Goal: Task Accomplishment & Management: Complete application form

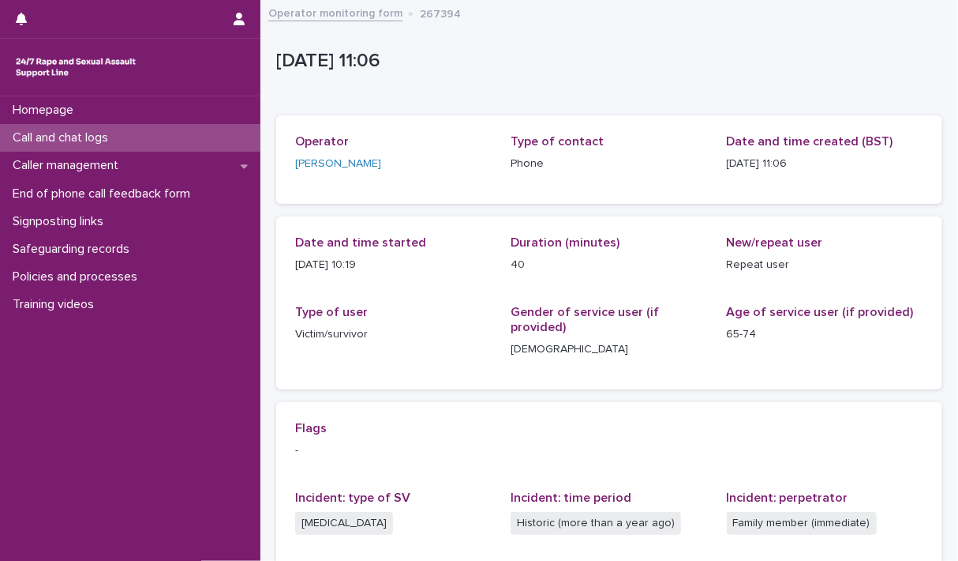
scroll to position [73, 0]
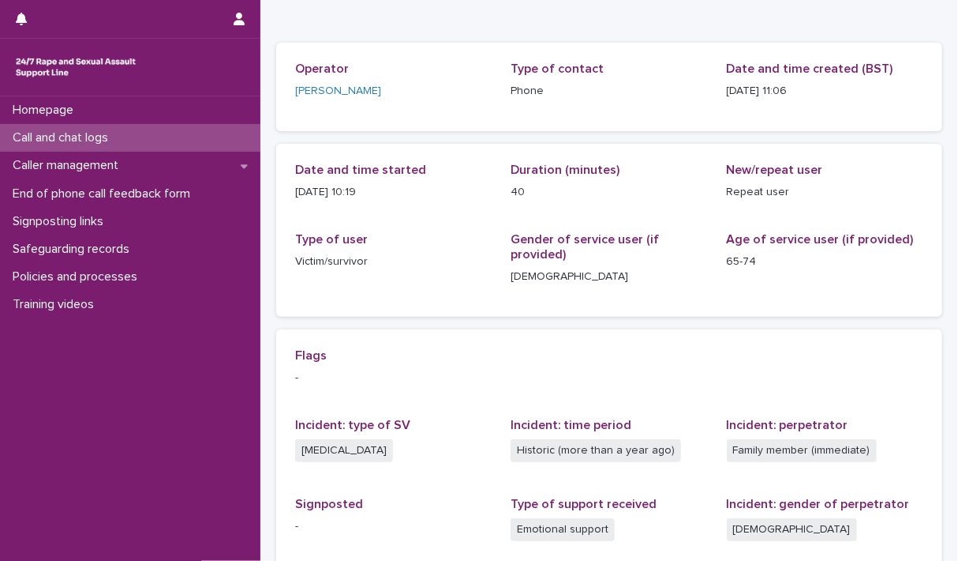
click at [69, 135] on p "Call and chat logs" at bounding box center [63, 137] width 114 height 15
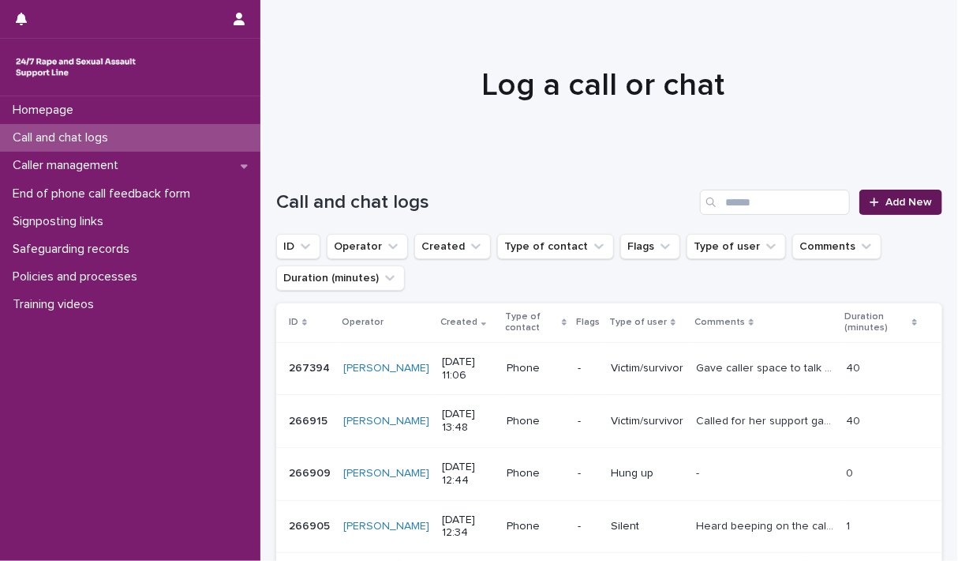
click at [902, 200] on span "Add New" at bounding box center [909, 202] width 47 height 11
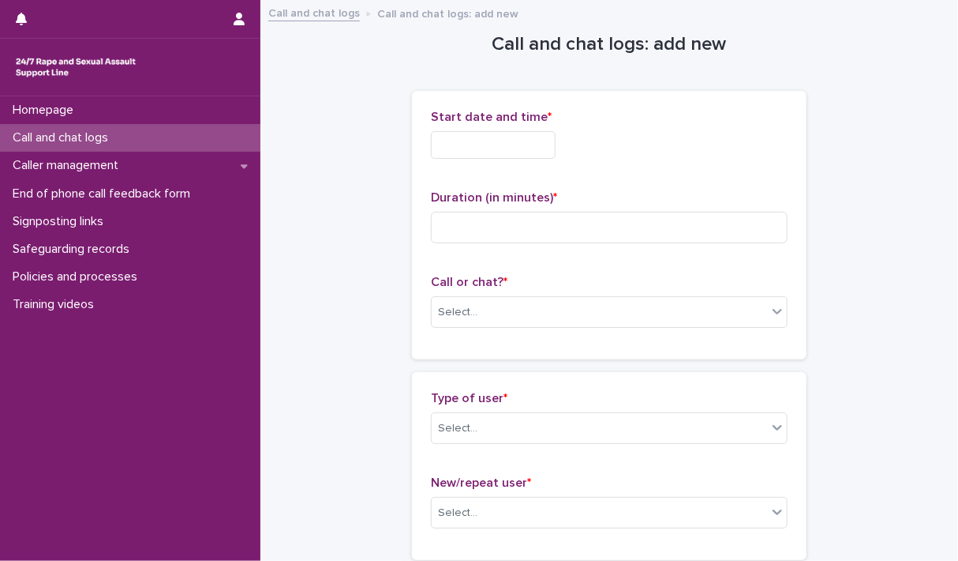
click at [454, 147] on input "text" at bounding box center [493, 145] width 125 height 28
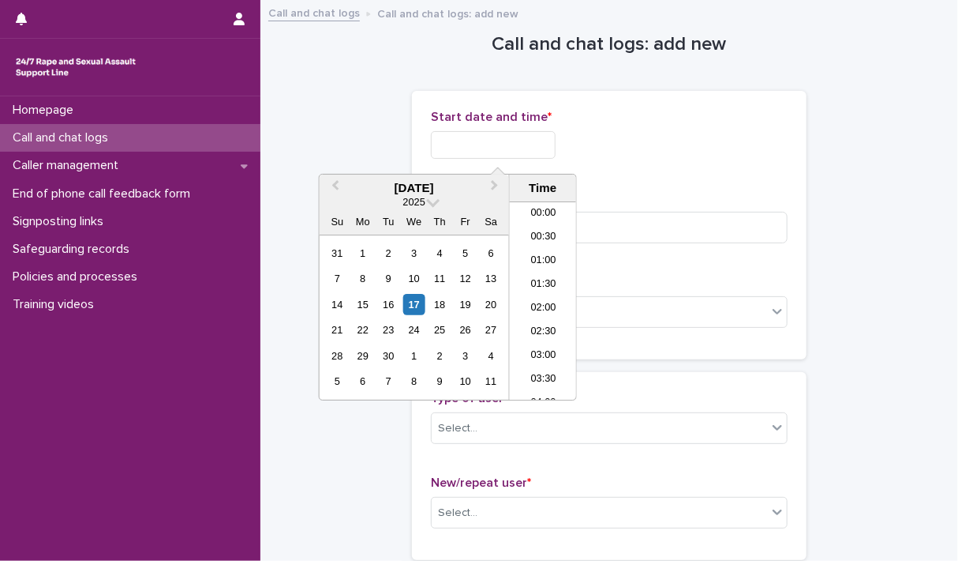
scroll to position [482, 0]
click at [542, 298] on li "12:00" at bounding box center [543, 301] width 67 height 24
type input "**********"
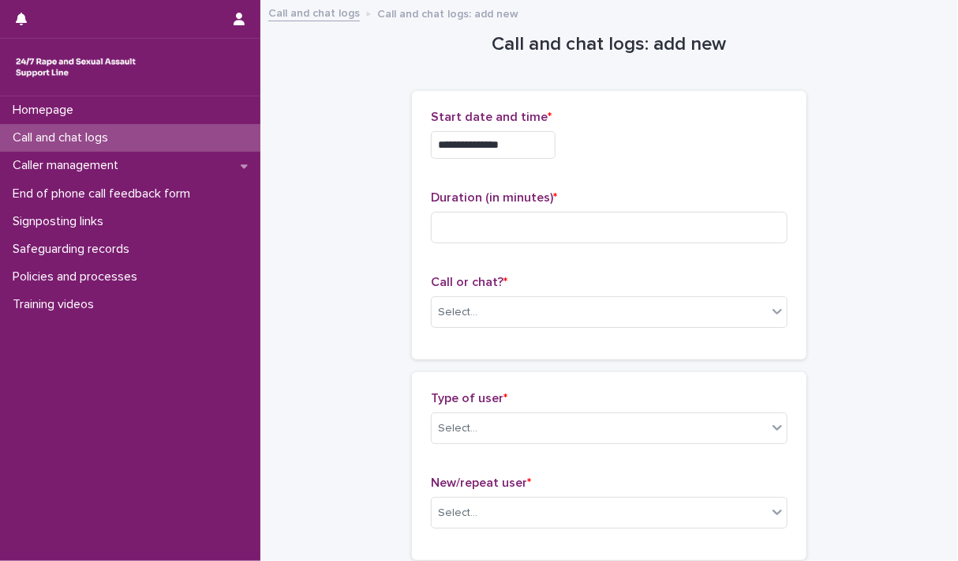
click at [556, 149] on input "**********" at bounding box center [493, 145] width 125 height 28
click at [626, 225] on input at bounding box center [609, 228] width 357 height 32
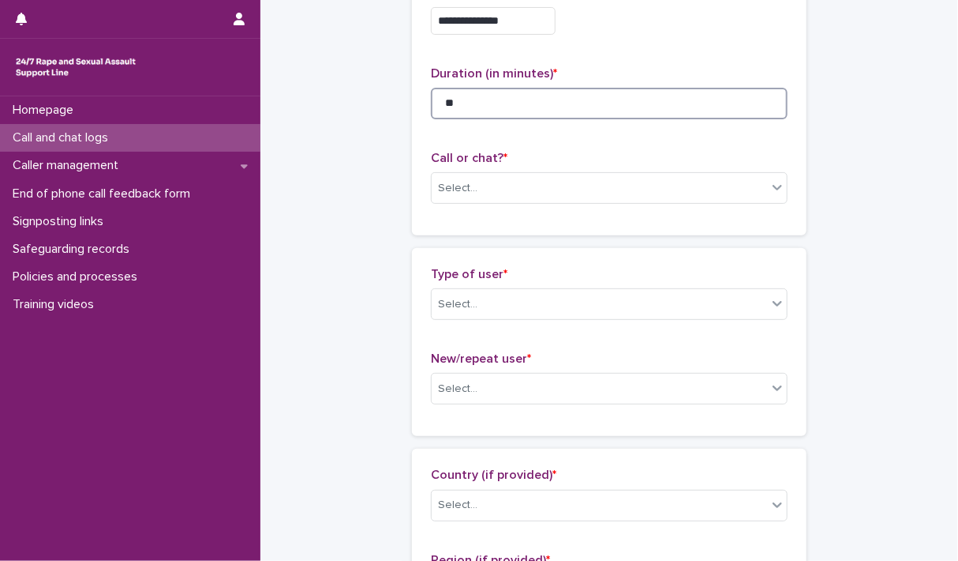
scroll to position [158, 0]
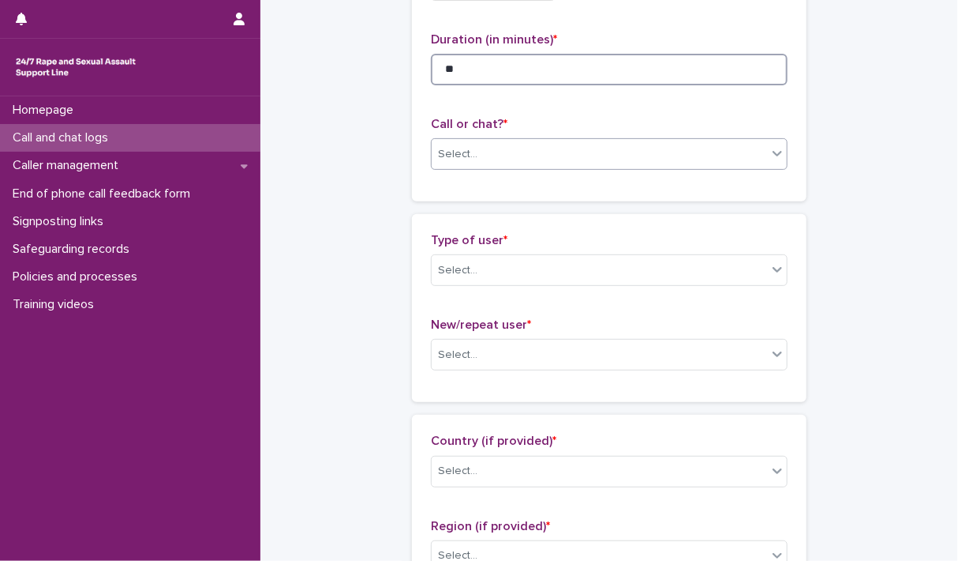
type input "**"
click at [771, 155] on icon at bounding box center [778, 153] width 16 height 16
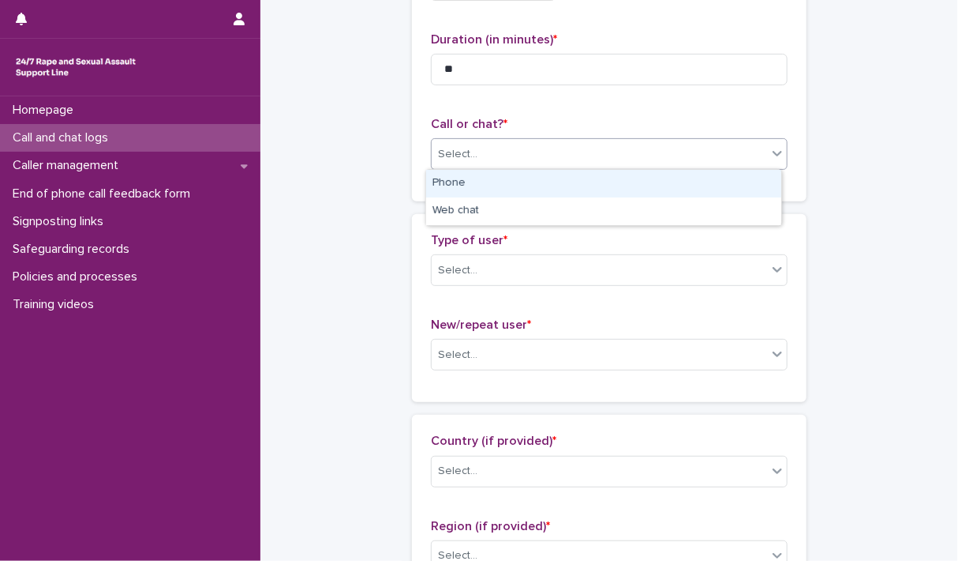
click at [441, 183] on div "Phone" at bounding box center [603, 184] width 355 height 28
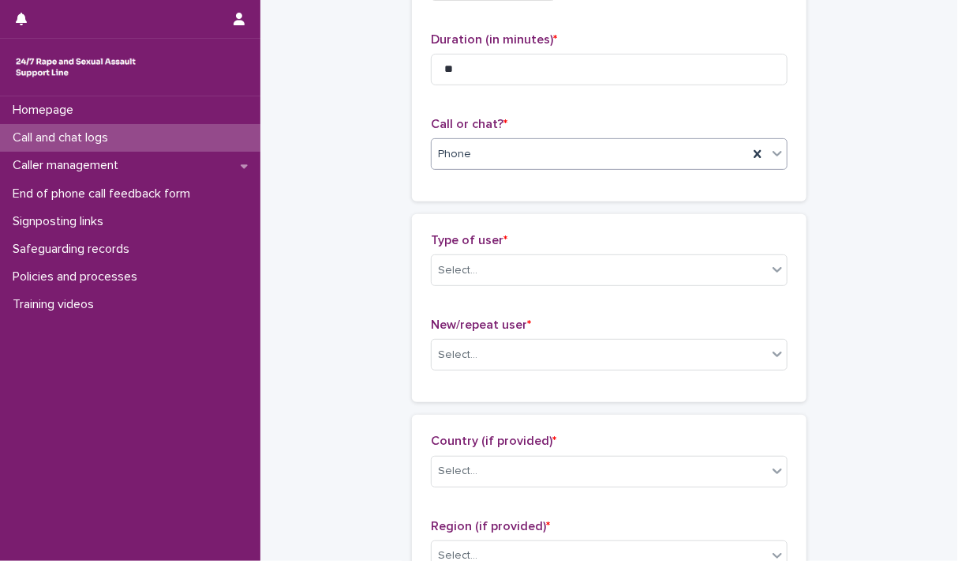
scroll to position [237, 0]
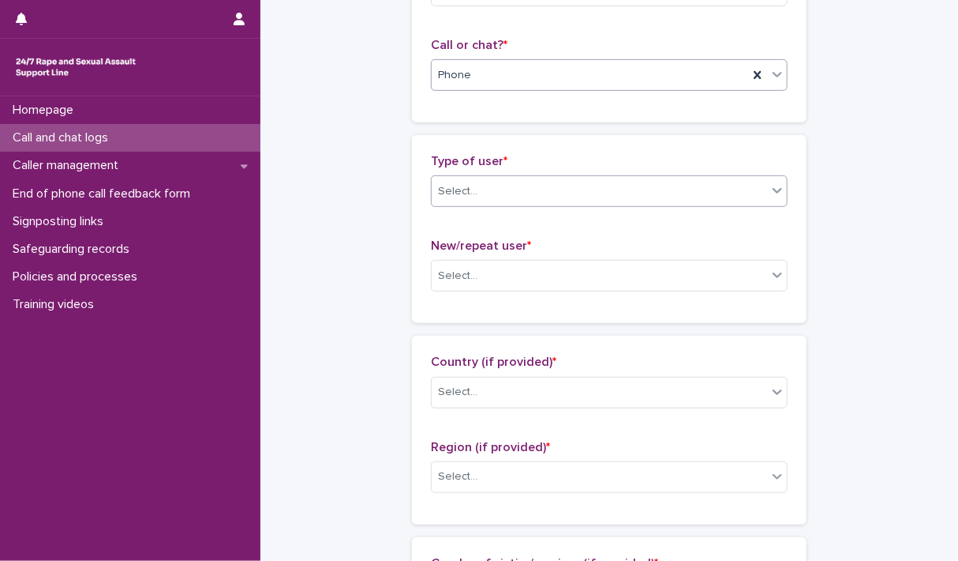
click at [774, 197] on icon at bounding box center [778, 190] width 16 height 16
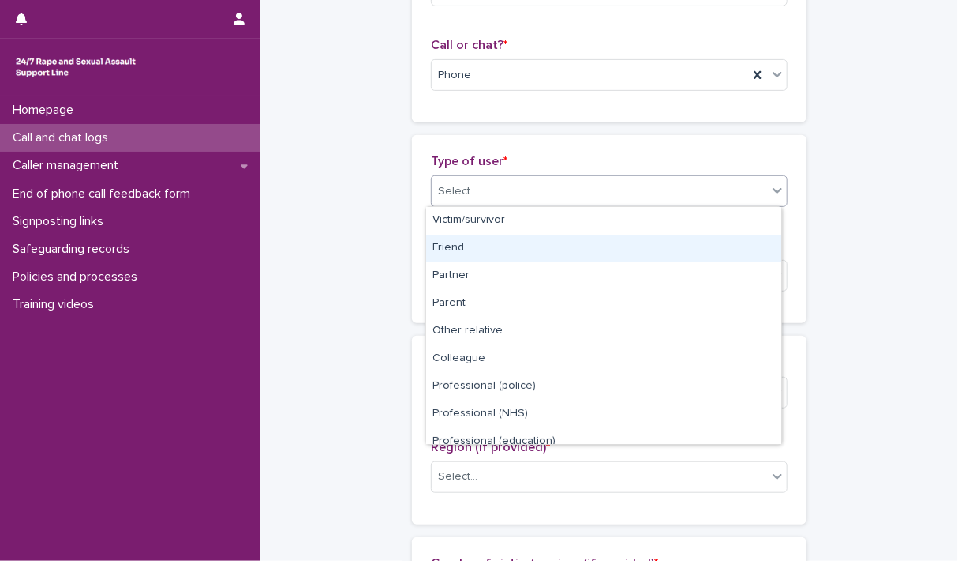
click at [534, 250] on div "Friend" at bounding box center [603, 248] width 355 height 28
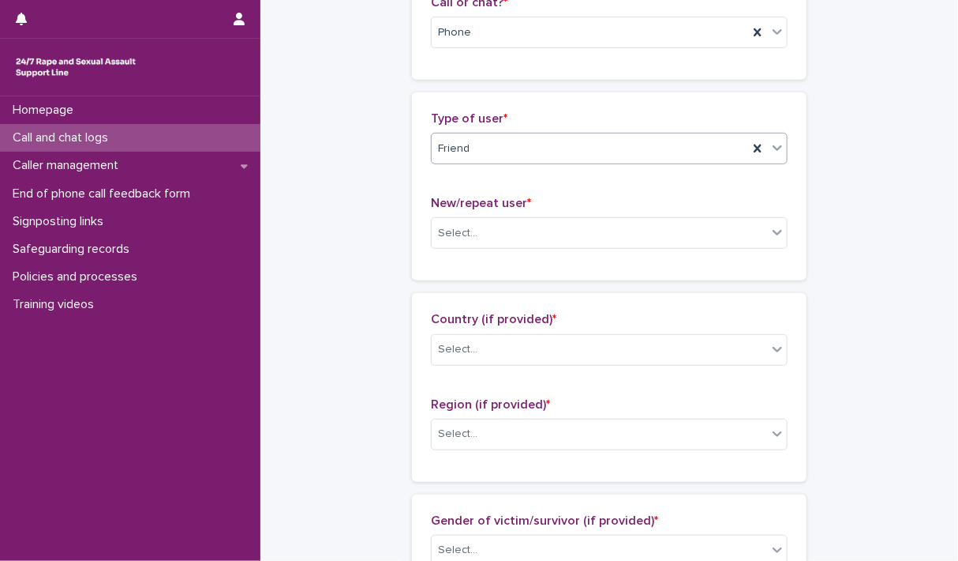
scroll to position [316, 0]
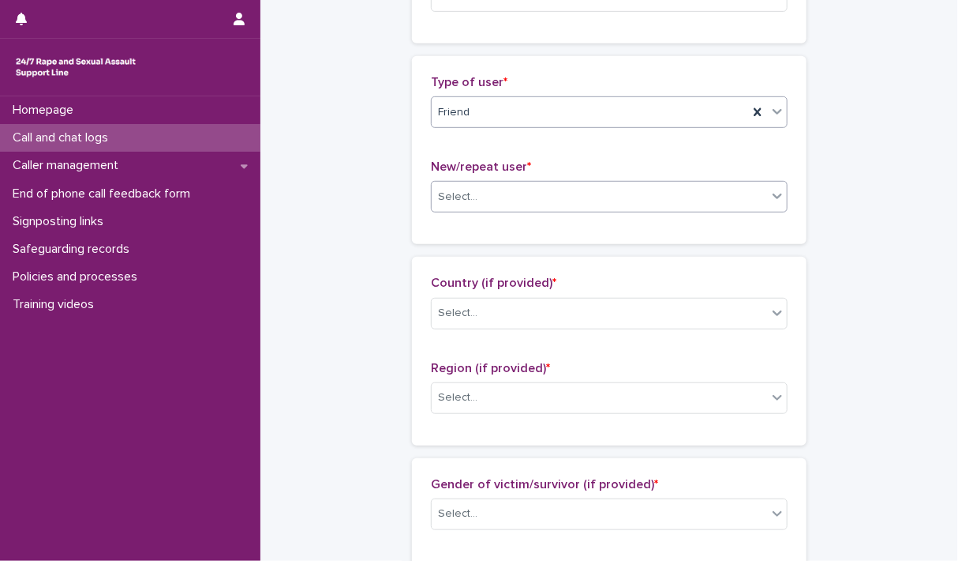
click at [777, 197] on icon at bounding box center [778, 196] width 16 height 16
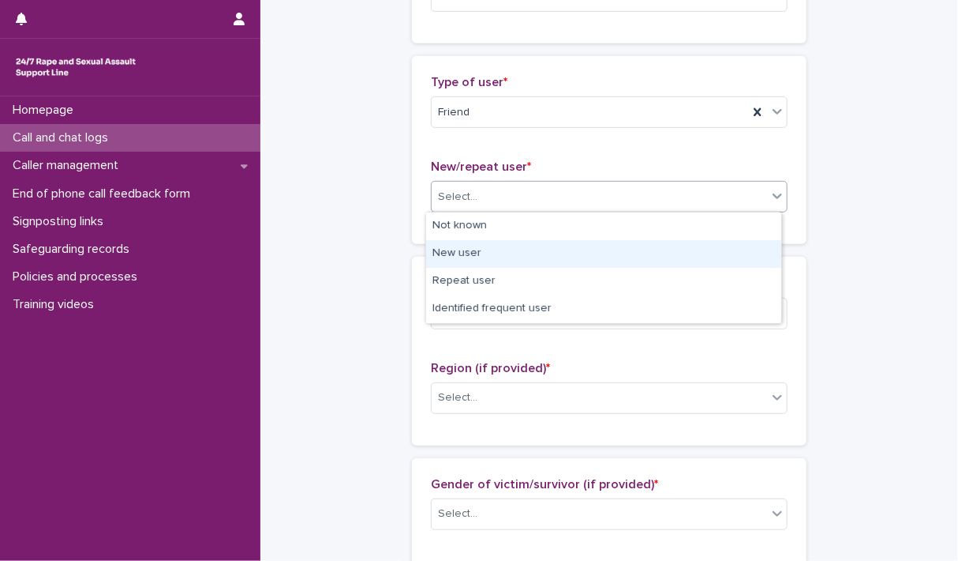
click at [455, 256] on div "New user" at bounding box center [603, 254] width 355 height 28
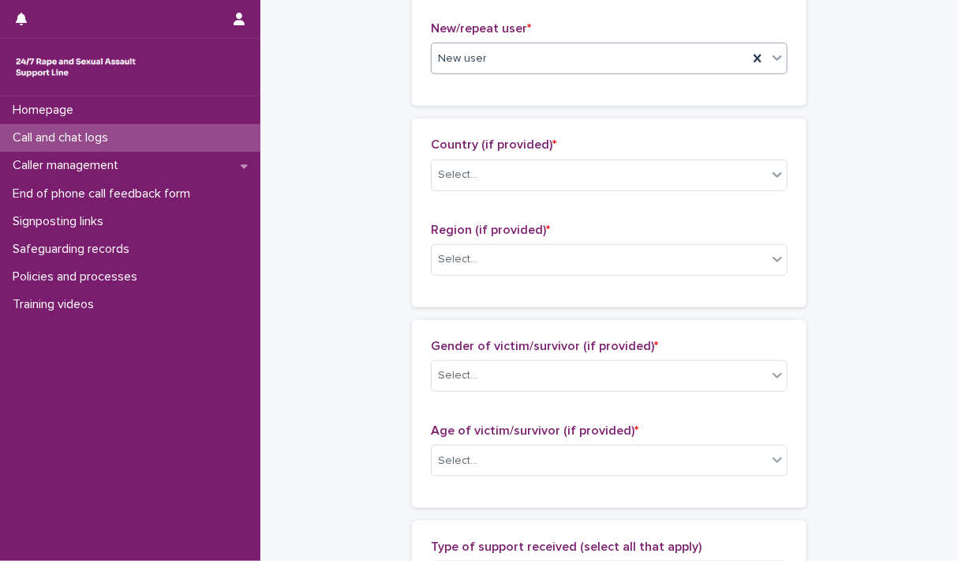
scroll to position [474, 0]
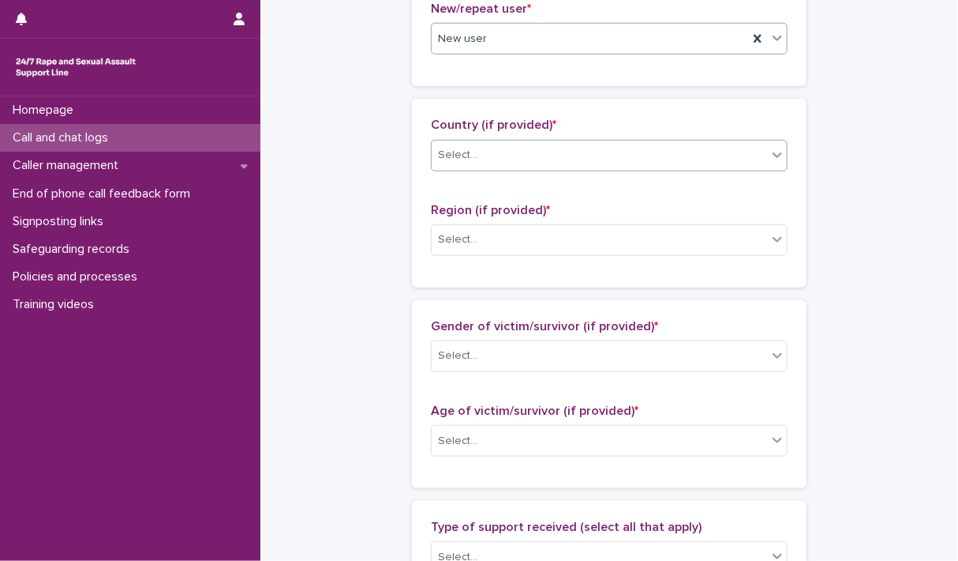
click at [770, 159] on icon at bounding box center [778, 155] width 16 height 16
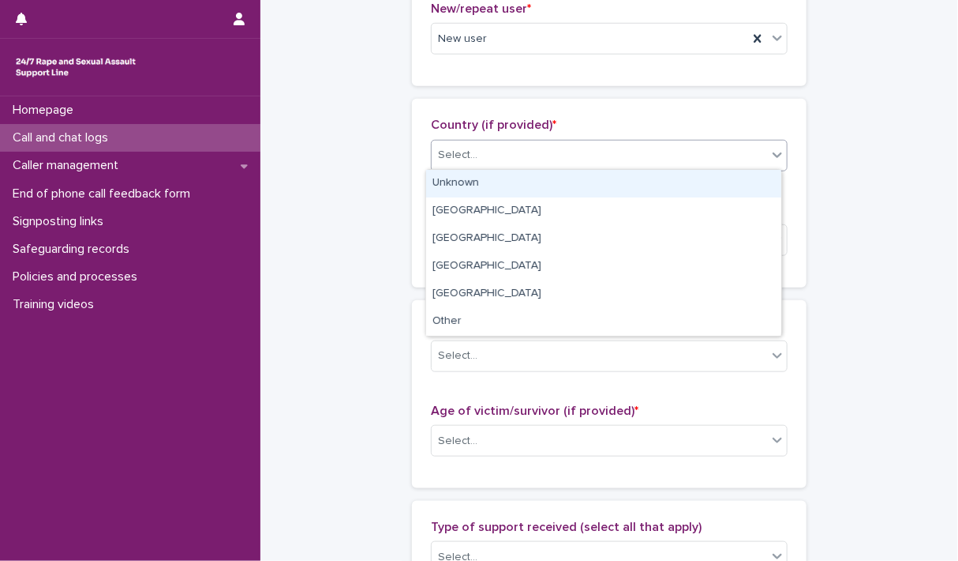
click at [770, 159] on icon at bounding box center [778, 155] width 16 height 16
click at [773, 154] on icon at bounding box center [777, 155] width 9 height 6
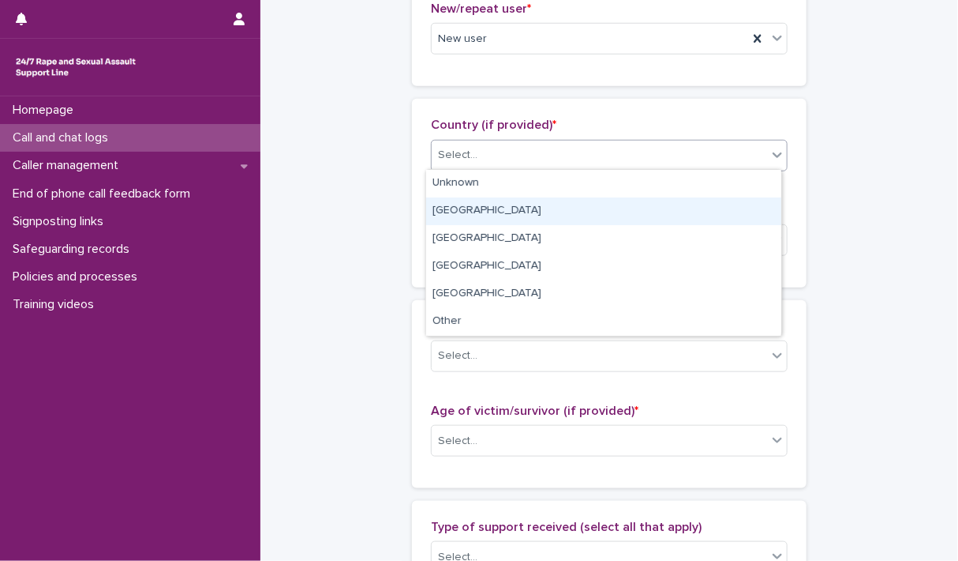
click at [551, 211] on div "[GEOGRAPHIC_DATA]" at bounding box center [603, 211] width 355 height 28
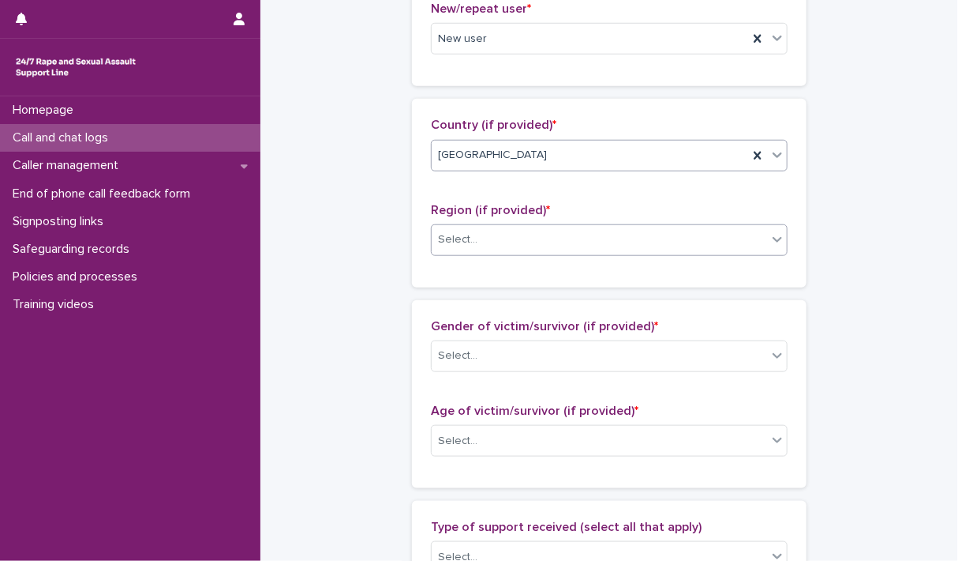
click at [771, 241] on icon at bounding box center [778, 239] width 16 height 16
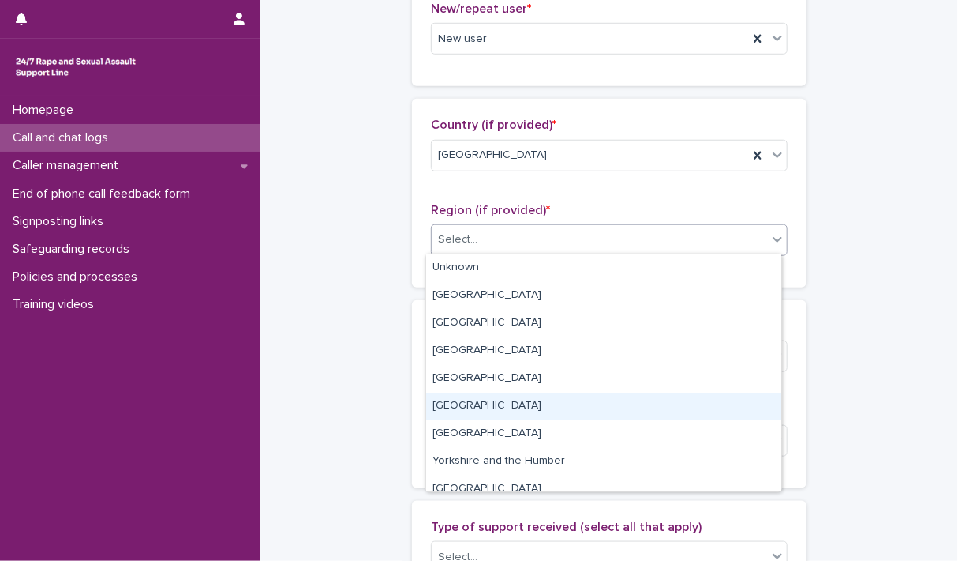
click at [471, 403] on div "[GEOGRAPHIC_DATA]" at bounding box center [603, 406] width 355 height 28
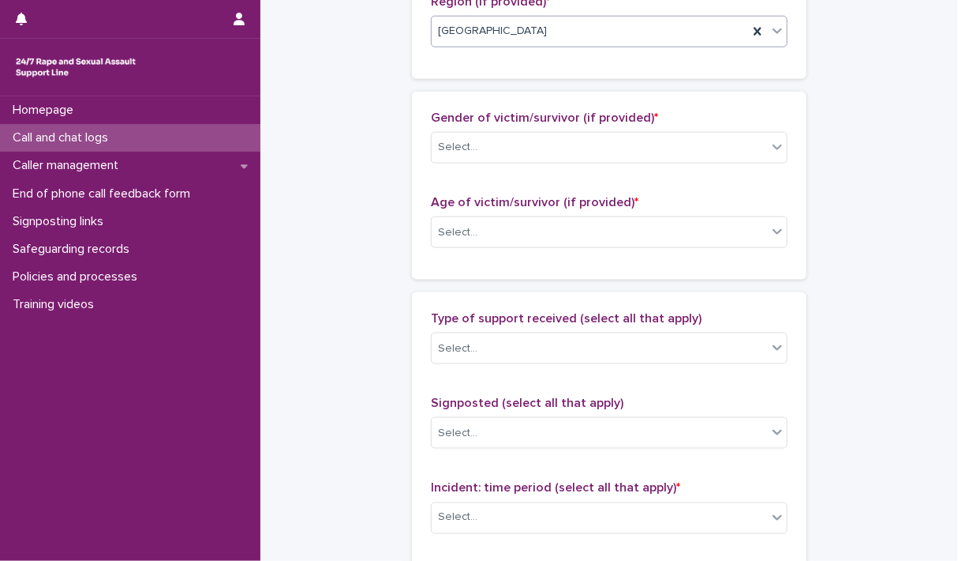
scroll to position [711, 0]
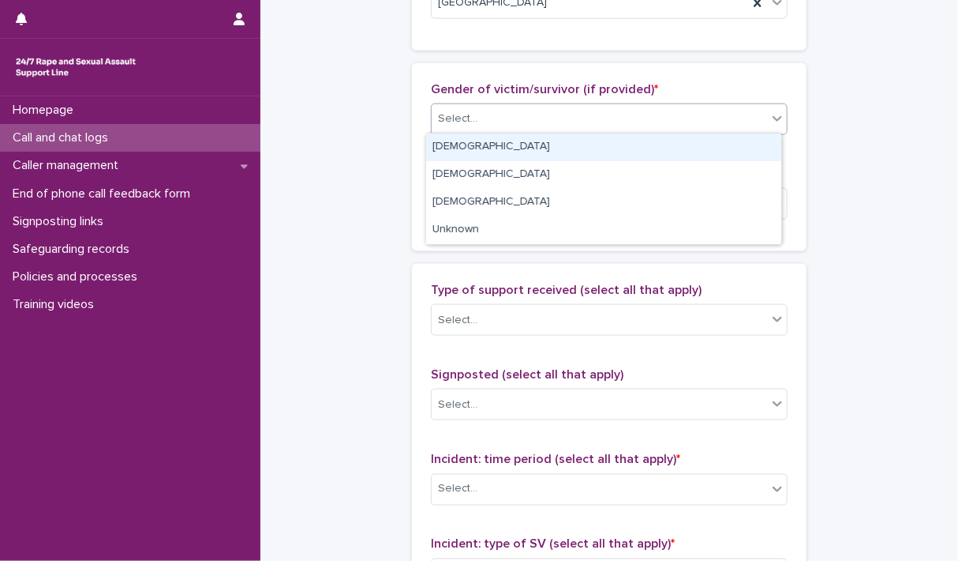
click at [781, 122] on div at bounding box center [777, 118] width 19 height 28
click at [461, 140] on div "[DEMOGRAPHIC_DATA]" at bounding box center [603, 147] width 355 height 28
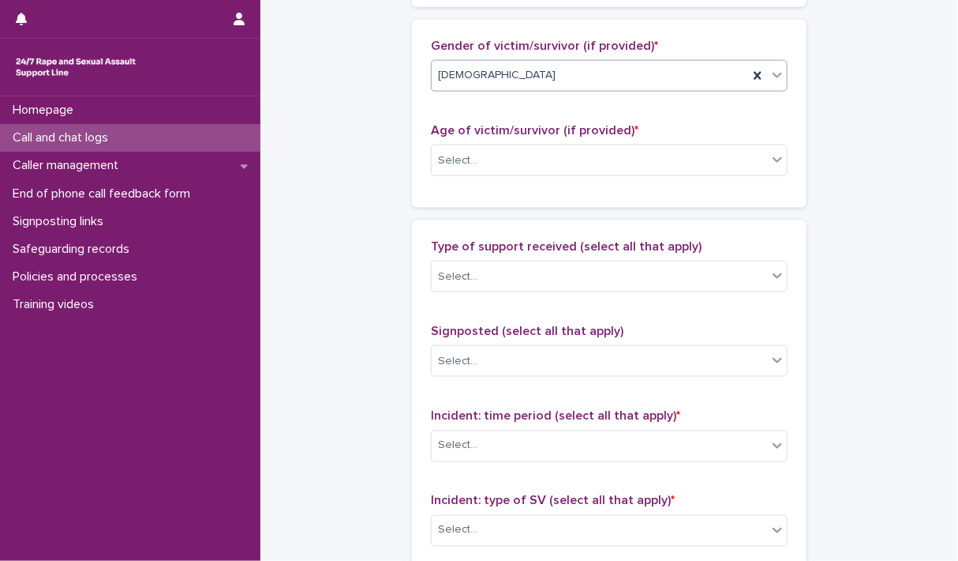
scroll to position [790, 0]
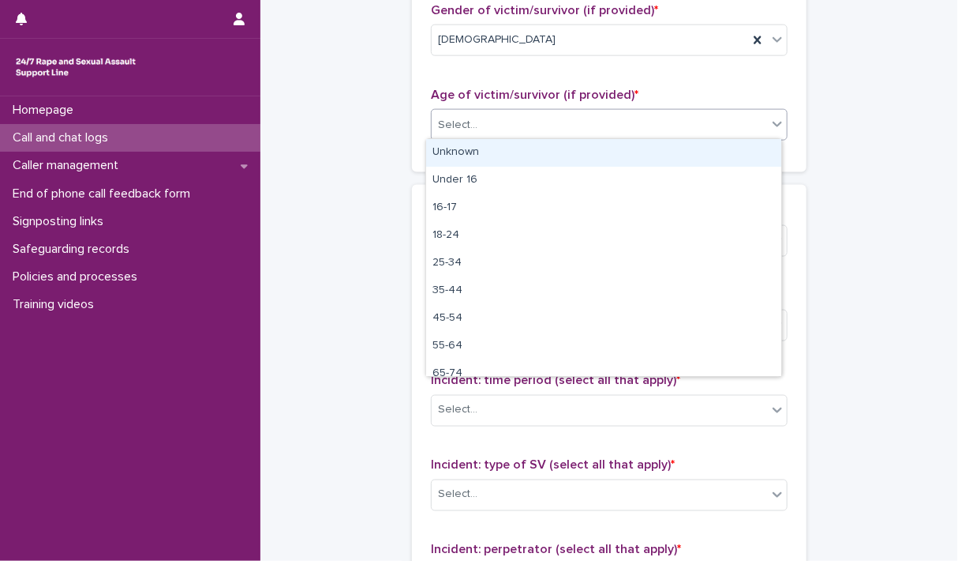
click at [773, 122] on icon at bounding box center [777, 125] width 9 height 6
click at [471, 147] on div "Unknown" at bounding box center [603, 153] width 355 height 28
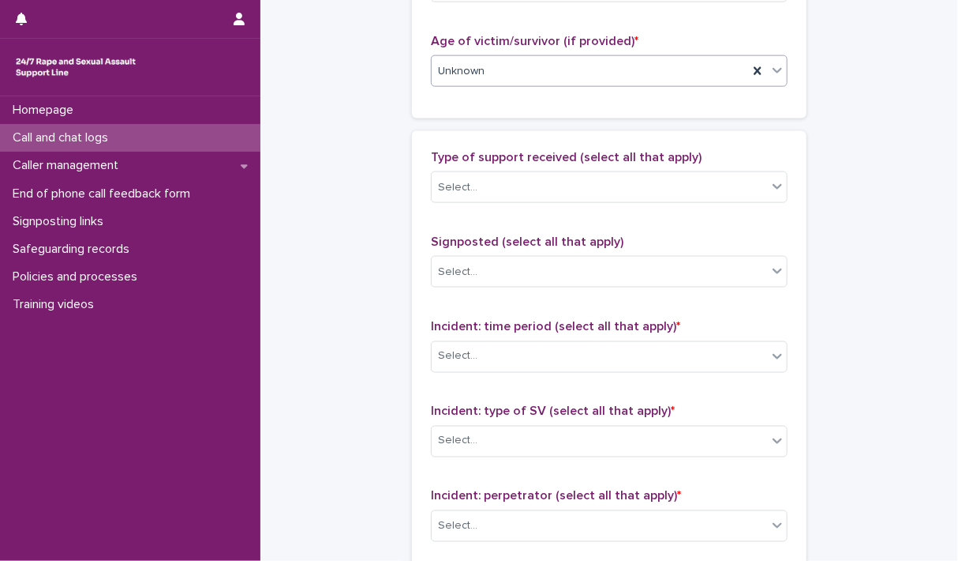
scroll to position [868, 0]
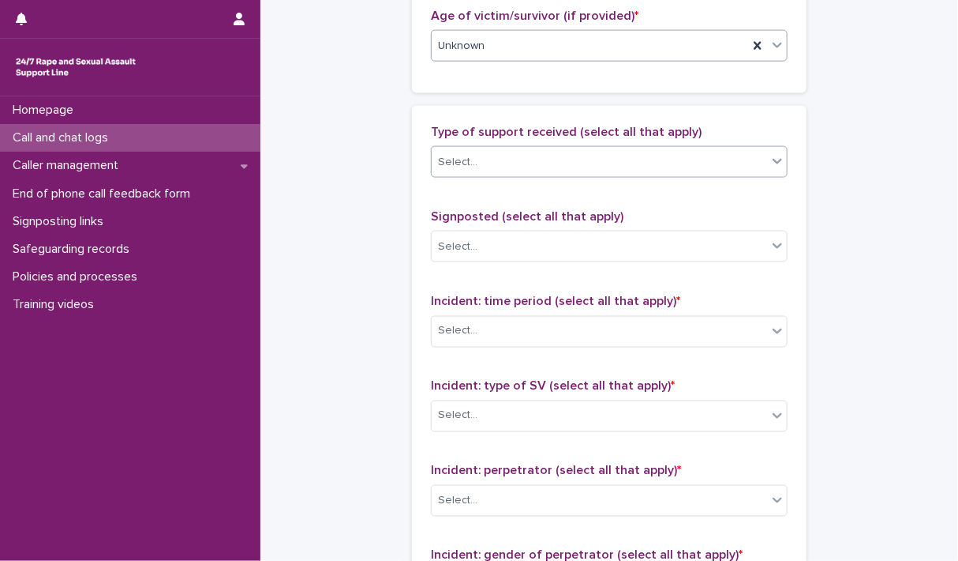
click at [772, 163] on icon at bounding box center [778, 161] width 16 height 16
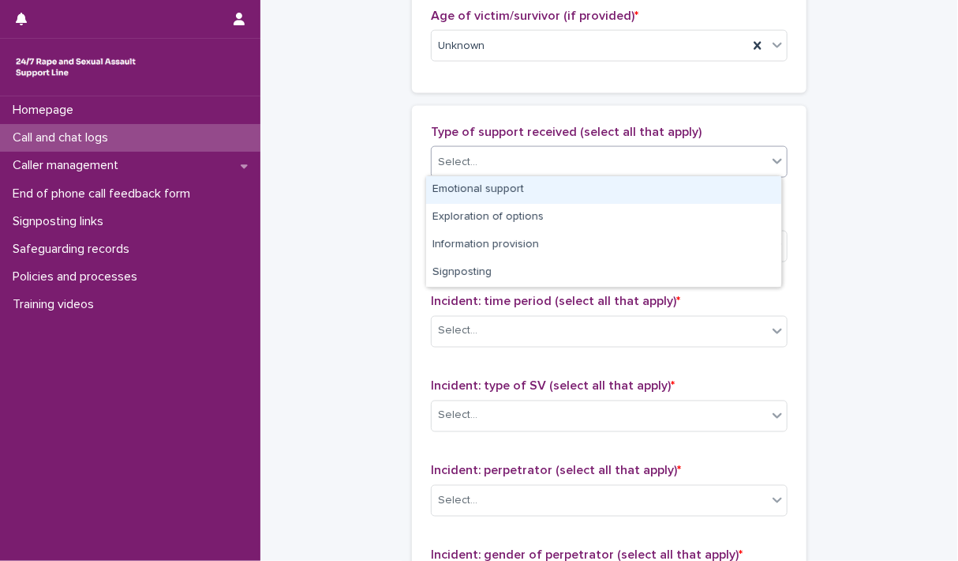
click at [471, 194] on div "Emotional support" at bounding box center [603, 190] width 355 height 28
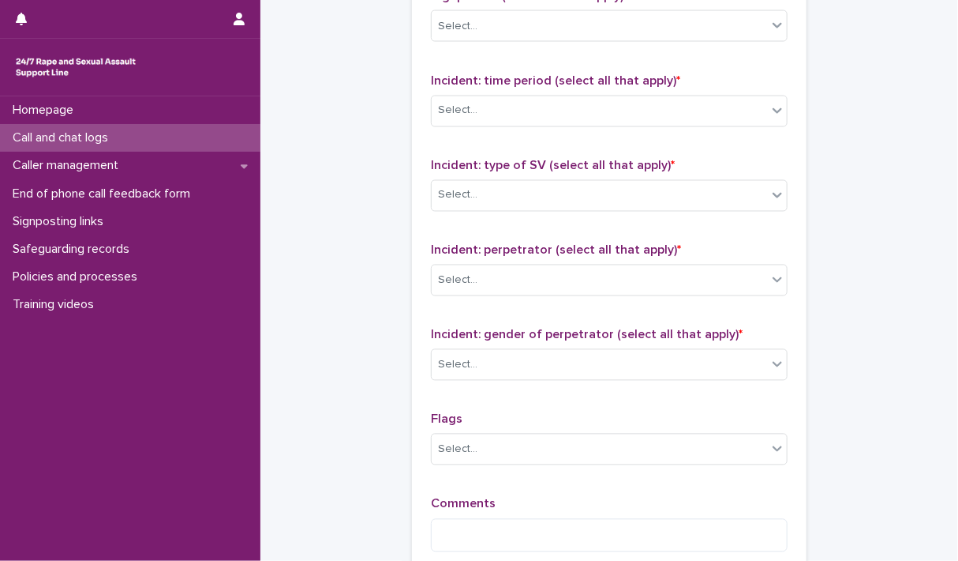
scroll to position [1105, 0]
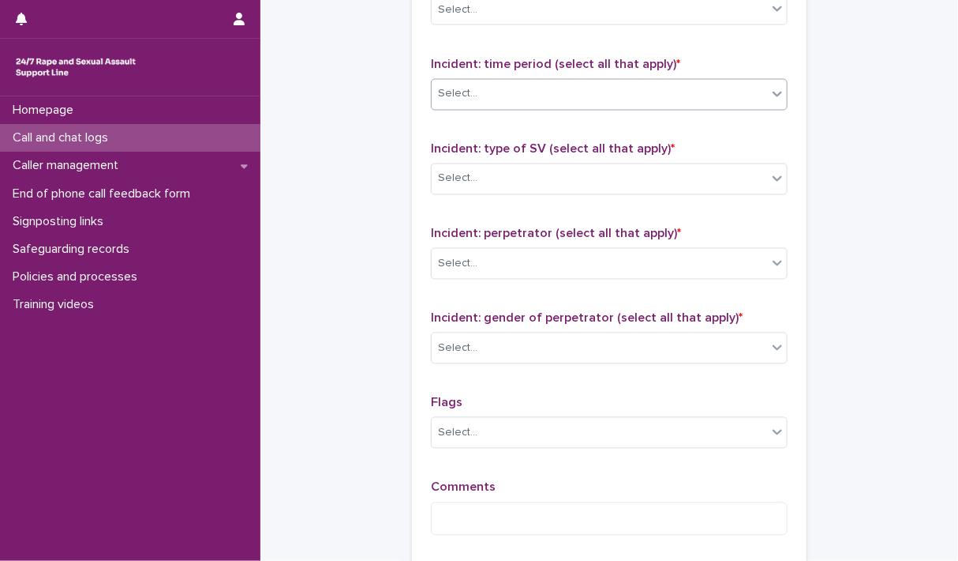
click at [771, 98] on icon at bounding box center [778, 94] width 16 height 16
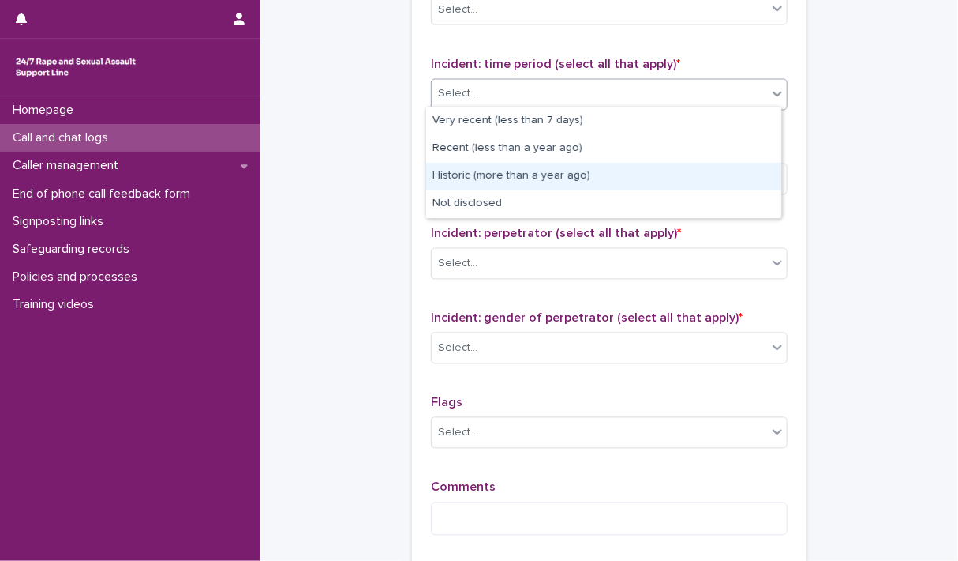
click at [485, 178] on div "Historic (more than a year ago)" at bounding box center [603, 177] width 355 height 28
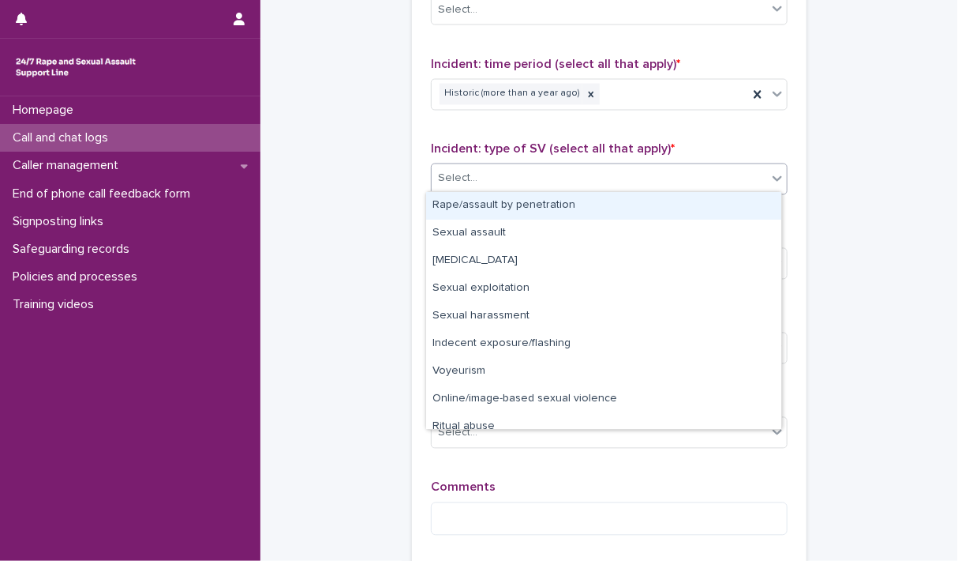
click at [770, 175] on icon at bounding box center [778, 179] width 16 height 16
click at [773, 178] on icon at bounding box center [778, 179] width 16 height 16
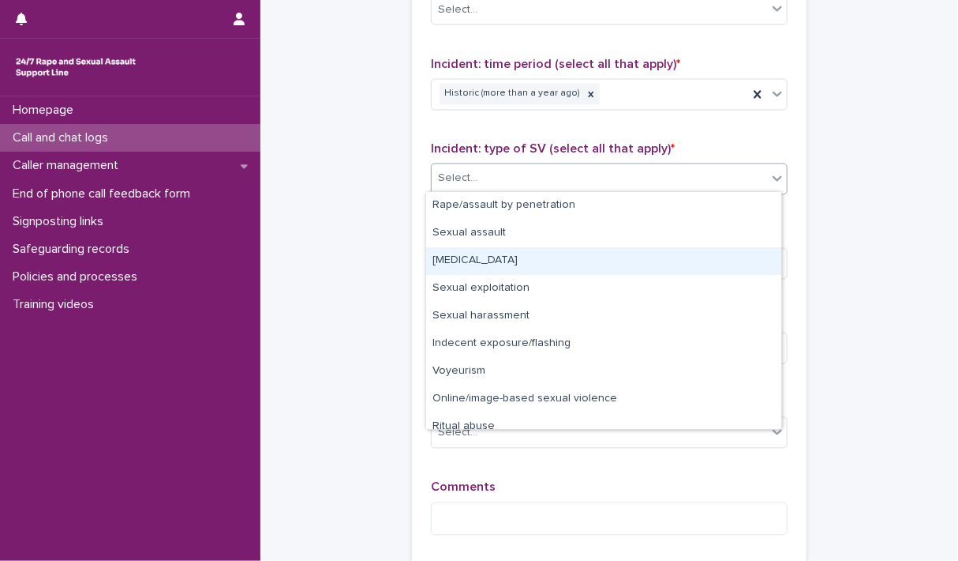
click at [492, 266] on div "[MEDICAL_DATA]" at bounding box center [603, 261] width 355 height 28
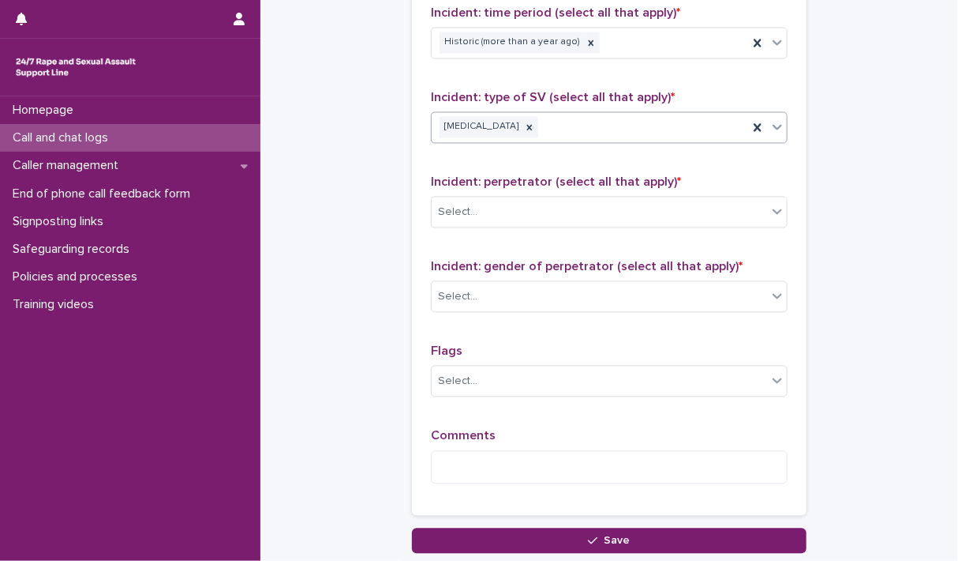
scroll to position [1184, 0]
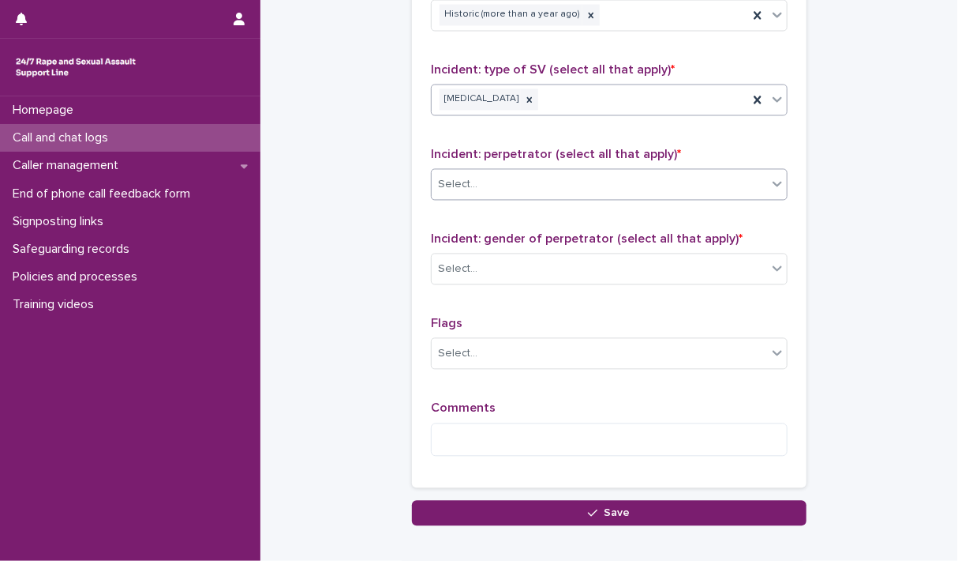
click at [770, 182] on icon at bounding box center [778, 184] width 16 height 16
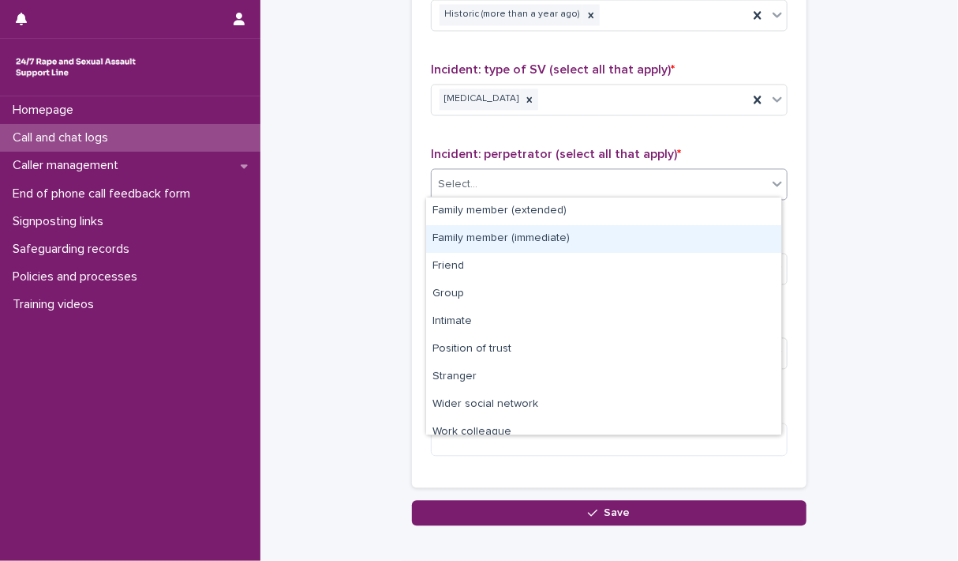
click at [607, 239] on div "Family member (immediate)" at bounding box center [603, 239] width 355 height 28
click at [607, 239] on span "Incident: gender of perpetrator (select all that apply) *" at bounding box center [587, 239] width 312 height 13
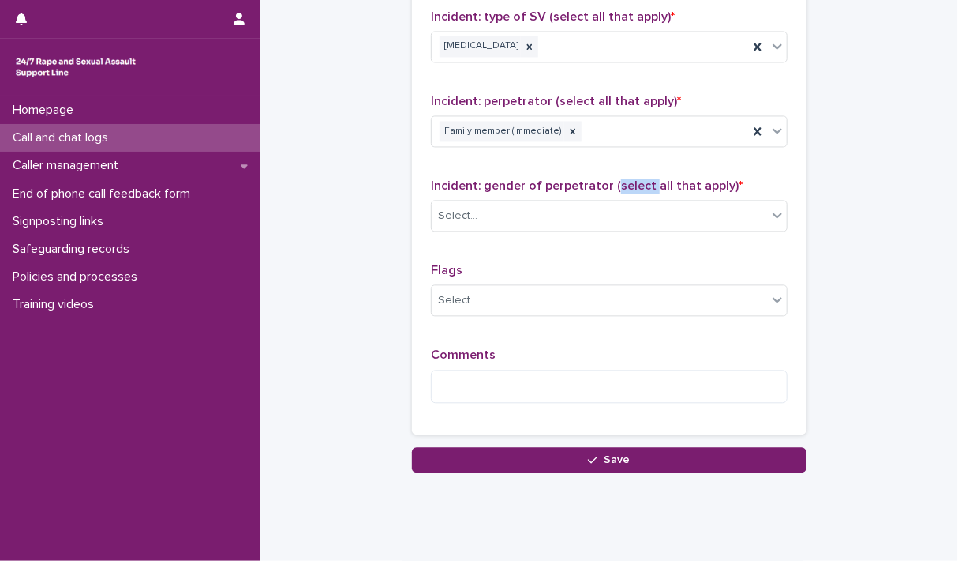
scroll to position [1263, 0]
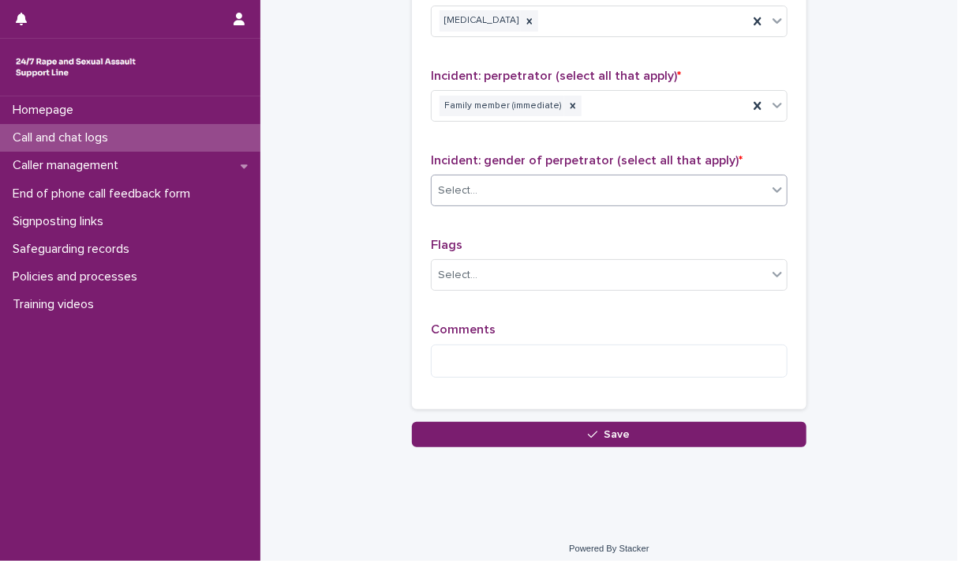
click at [775, 188] on icon at bounding box center [778, 190] width 16 height 16
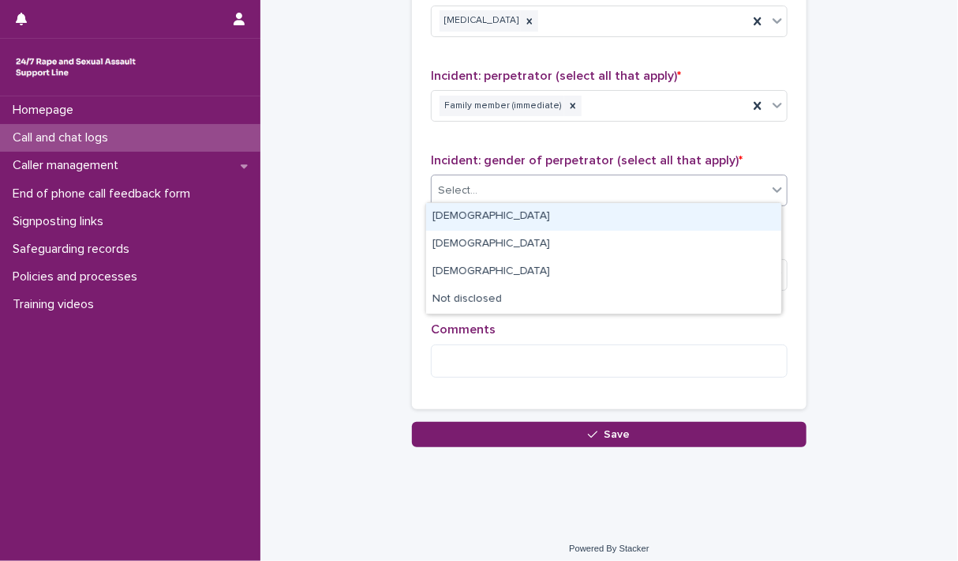
click at [477, 216] on div "[DEMOGRAPHIC_DATA]" at bounding box center [603, 217] width 355 height 28
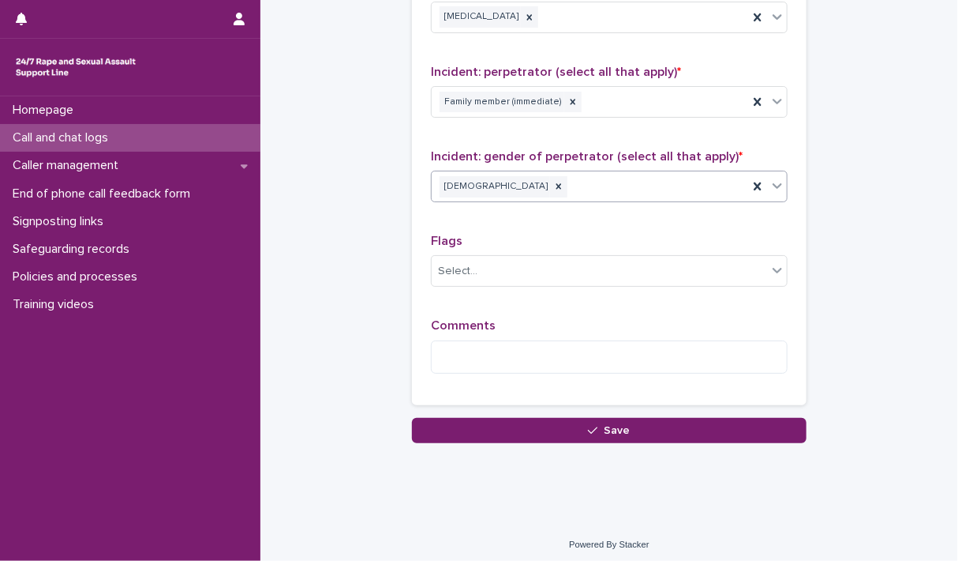
scroll to position [1268, 0]
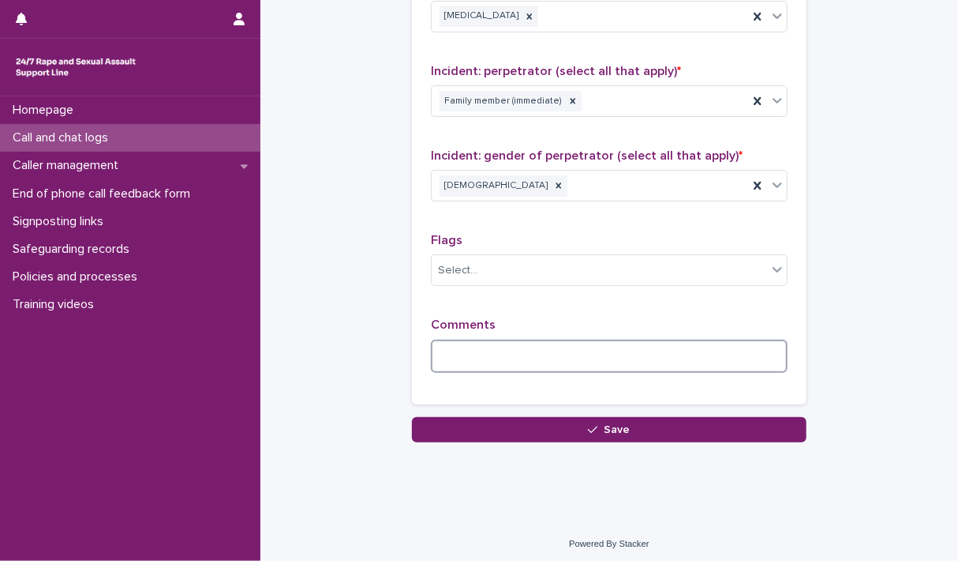
click at [537, 361] on textarea at bounding box center [609, 356] width 357 height 34
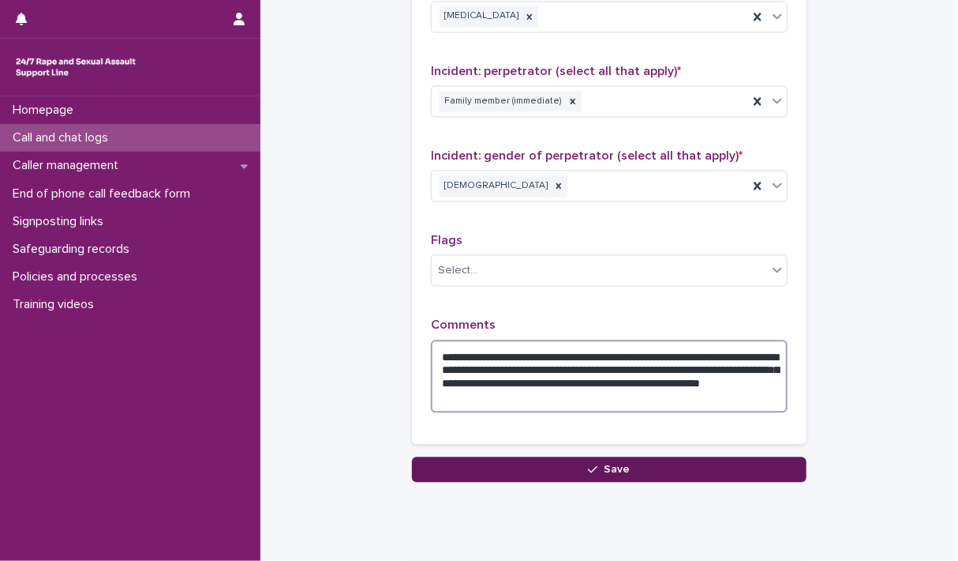
type textarea "**********"
click at [588, 463] on icon "button" at bounding box center [592, 468] width 9 height 11
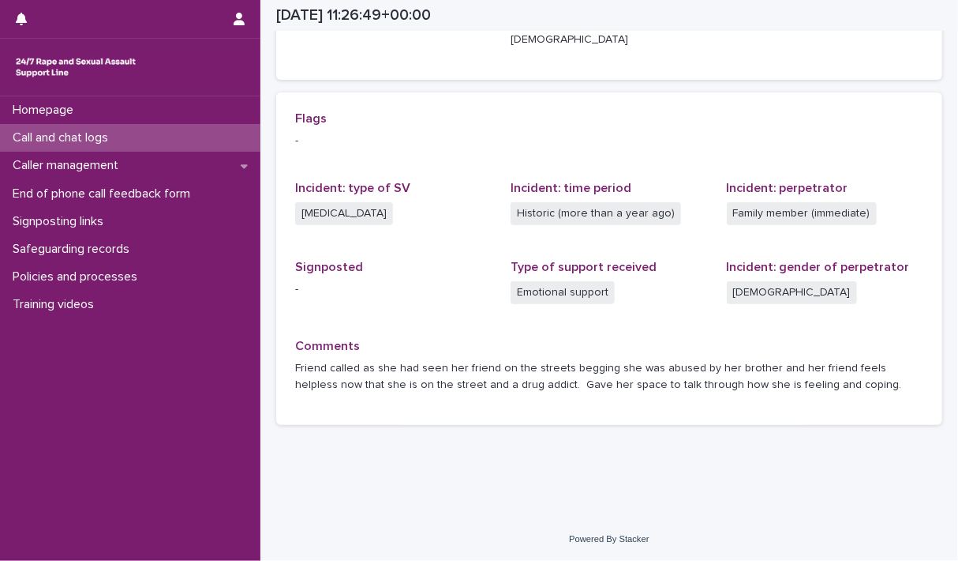
scroll to position [309, 0]
click at [56, 130] on p "Call and chat logs" at bounding box center [63, 137] width 114 height 15
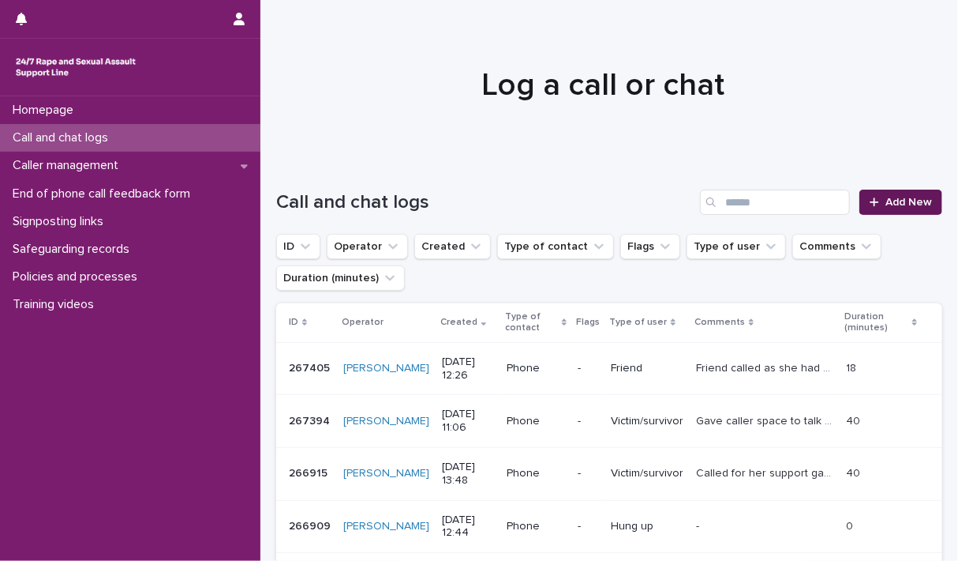
click at [885, 195] on link "Add New" at bounding box center [901, 201] width 83 height 25
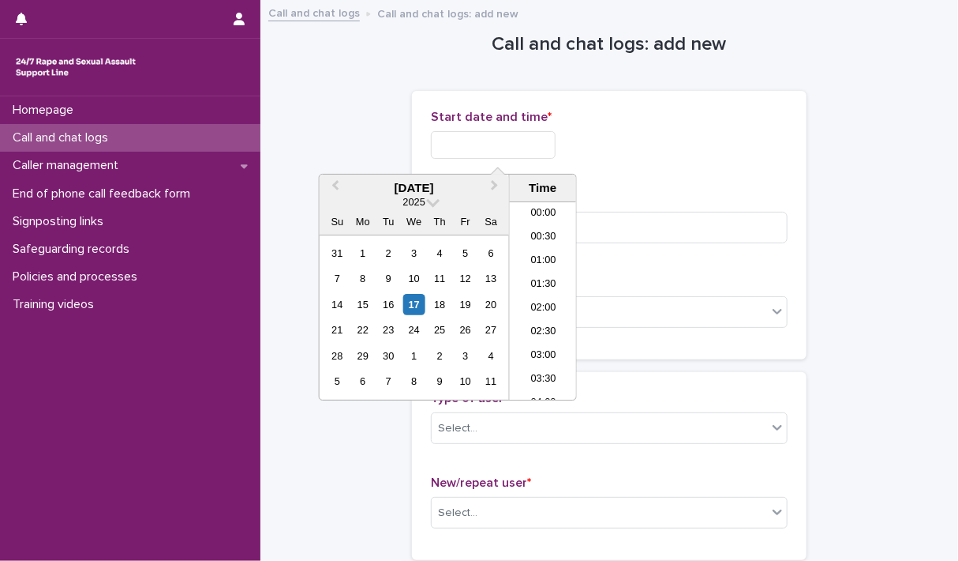
click at [463, 140] on input "text" at bounding box center [493, 145] width 125 height 28
click at [531, 293] on li "13:00" at bounding box center [543, 301] width 67 height 24
click at [546, 144] on input "**********" at bounding box center [493, 145] width 125 height 28
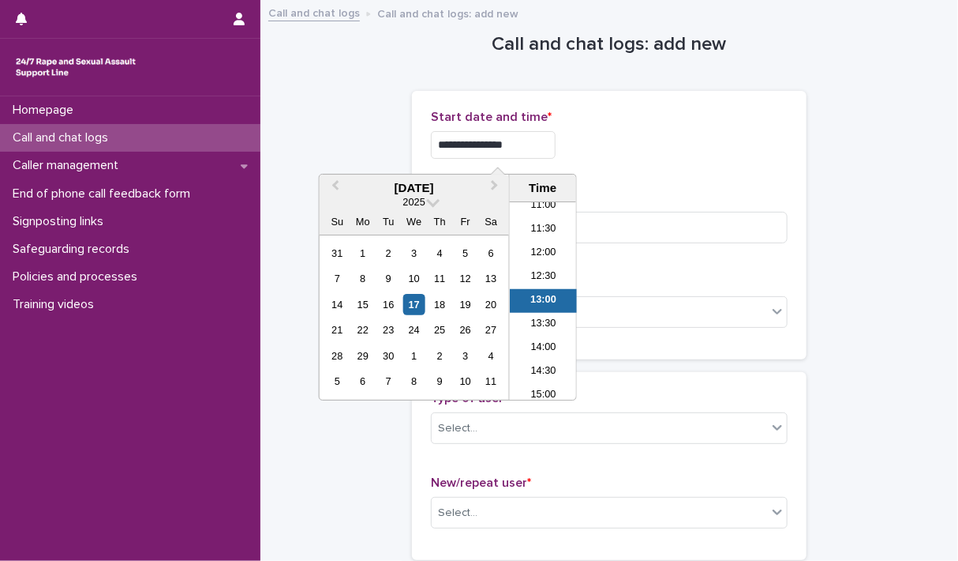
type input "**********"
click at [734, 155] on div "**********" at bounding box center [609, 145] width 357 height 28
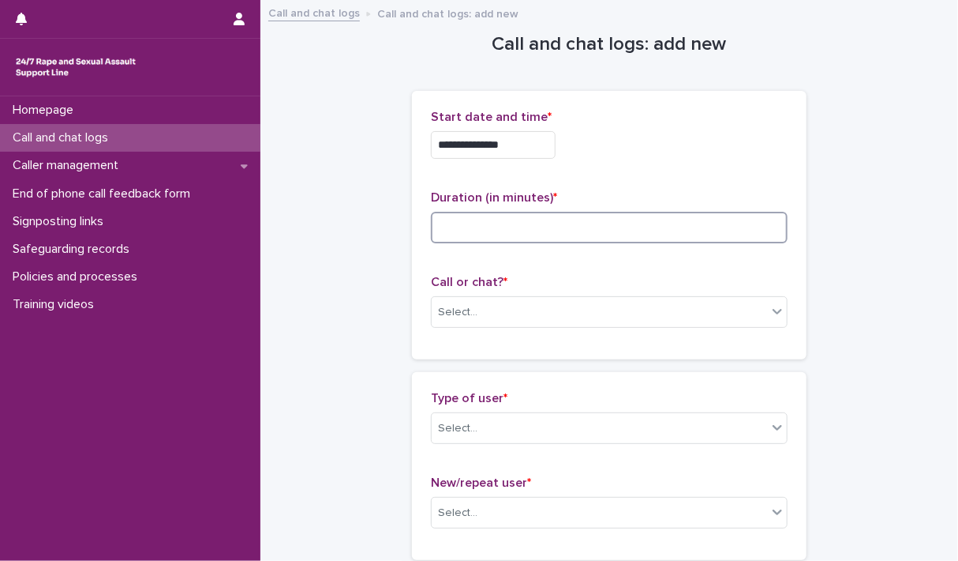
click at [464, 241] on input at bounding box center [609, 228] width 357 height 32
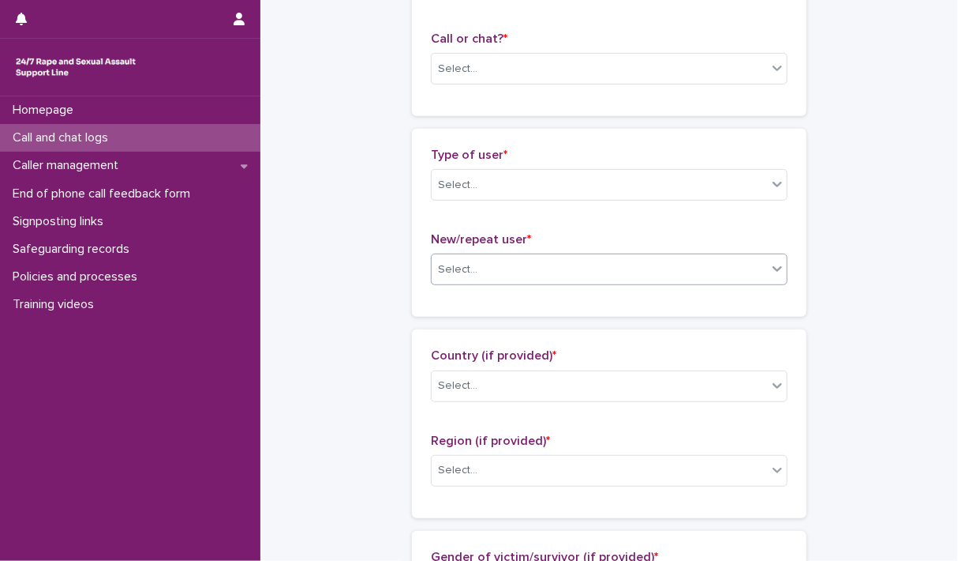
scroll to position [158, 0]
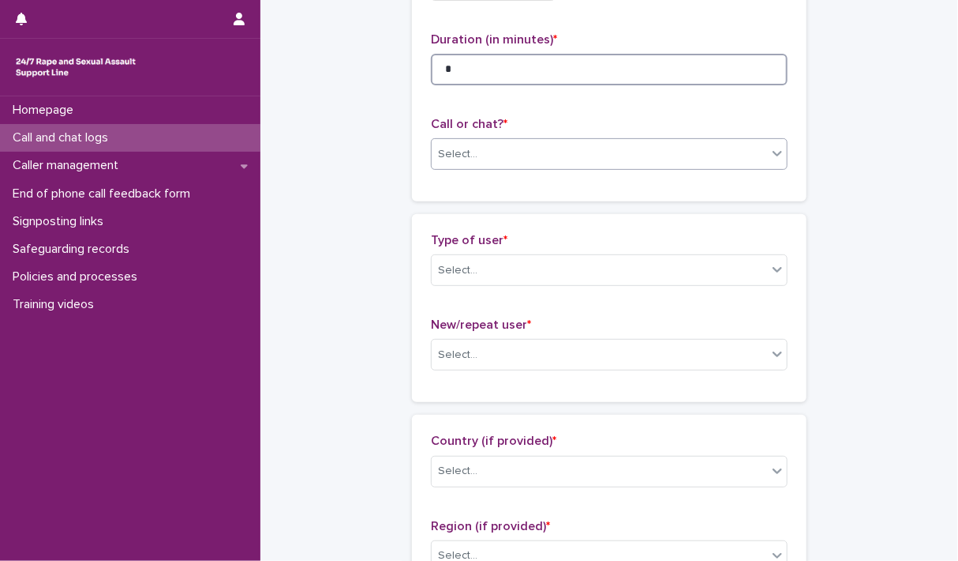
type input "*"
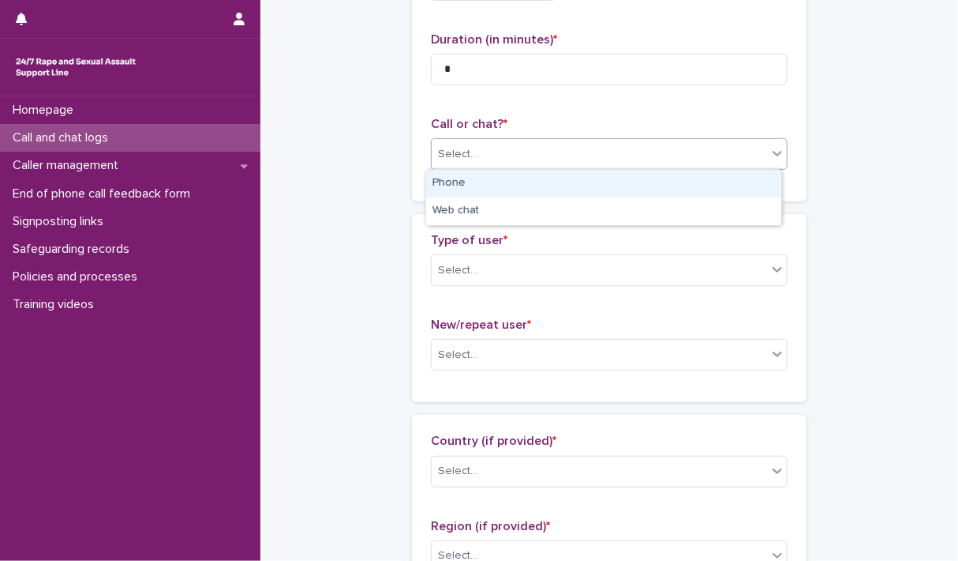
click at [771, 150] on icon at bounding box center [778, 153] width 16 height 16
click at [577, 187] on div "Phone" at bounding box center [603, 184] width 355 height 28
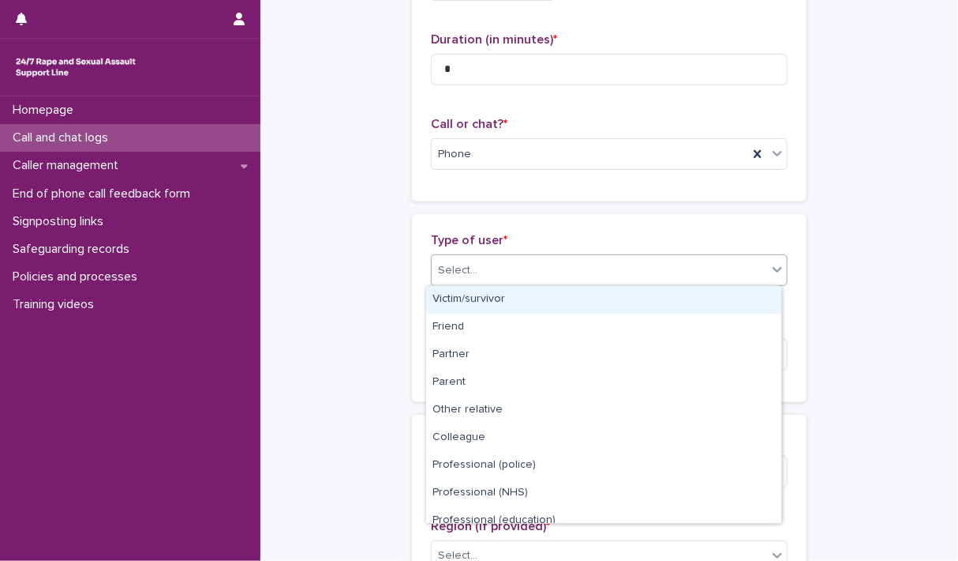
click at [770, 269] on icon at bounding box center [778, 269] width 16 height 16
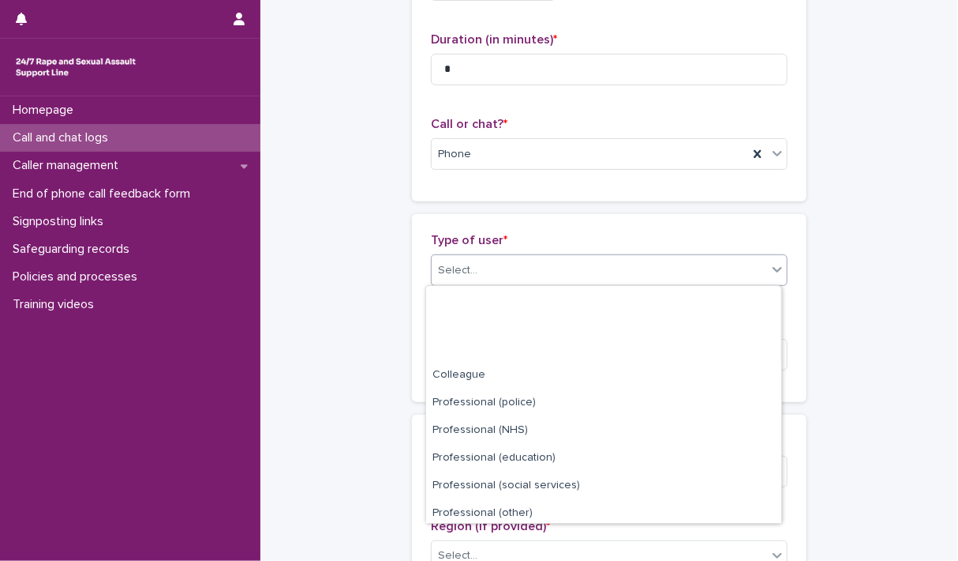
scroll to position [177, 0]
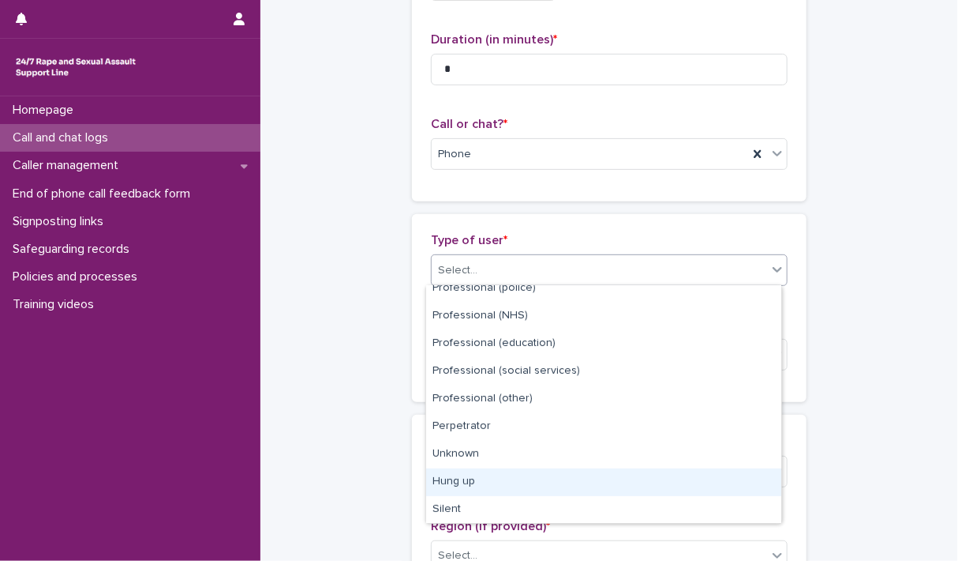
click at [497, 471] on div "Hung up" at bounding box center [603, 482] width 355 height 28
click at [497, 471] on div "Select..." at bounding box center [600, 471] width 336 height 26
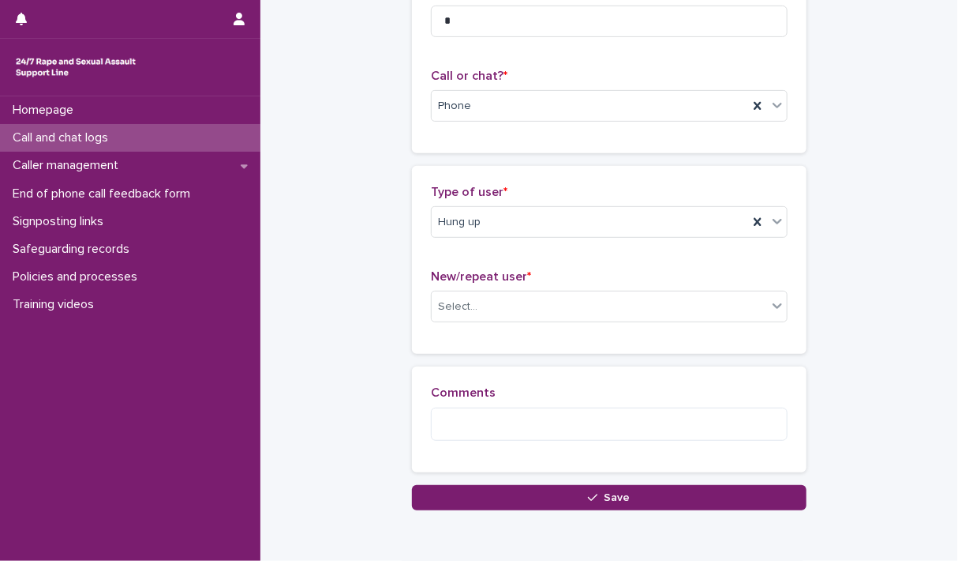
scroll to position [234, 0]
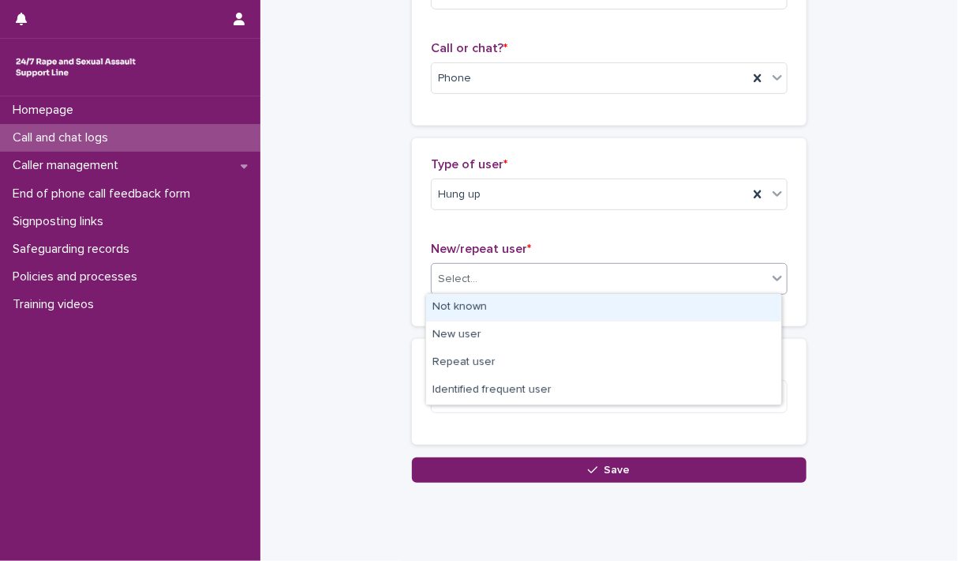
click at [774, 276] on icon at bounding box center [777, 279] width 9 height 6
click at [610, 316] on div "Not known" at bounding box center [603, 308] width 355 height 28
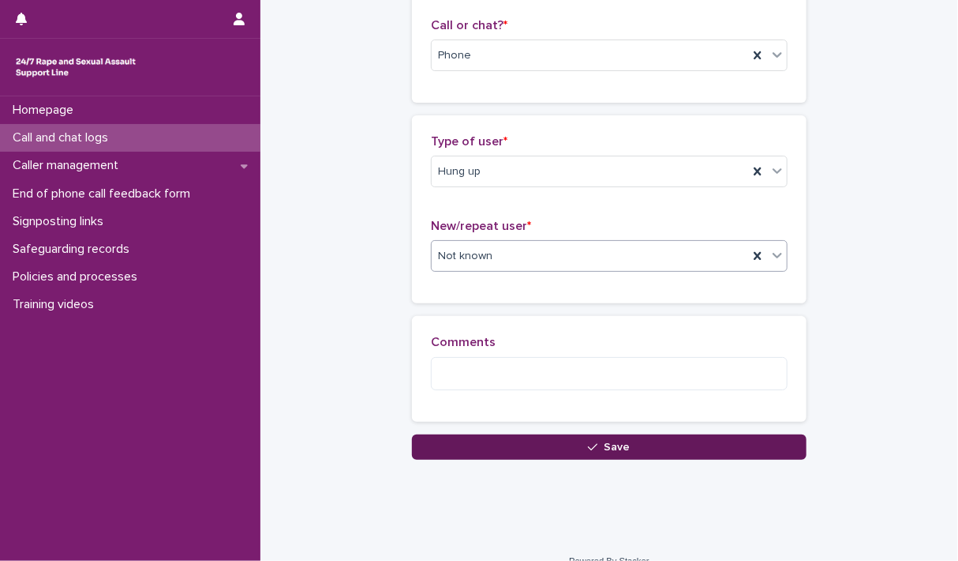
scroll to position [278, 0]
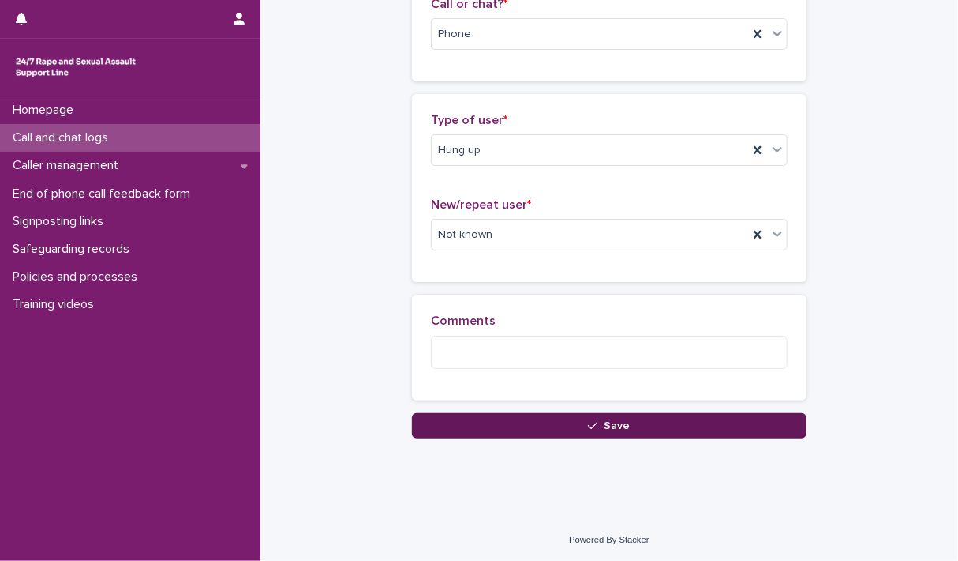
click at [631, 419] on button "Save" at bounding box center [609, 425] width 395 height 25
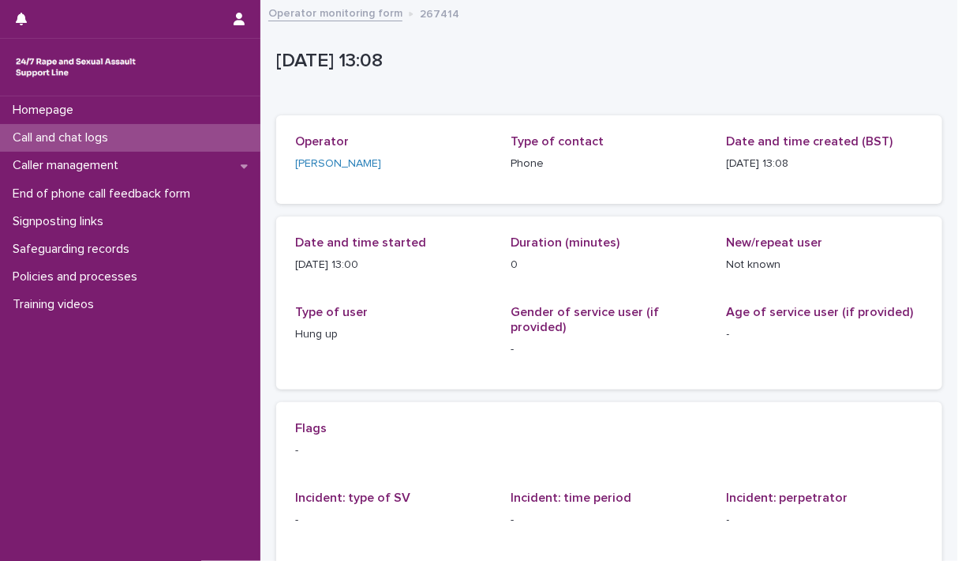
click at [76, 136] on p "Call and chat logs" at bounding box center [63, 137] width 114 height 15
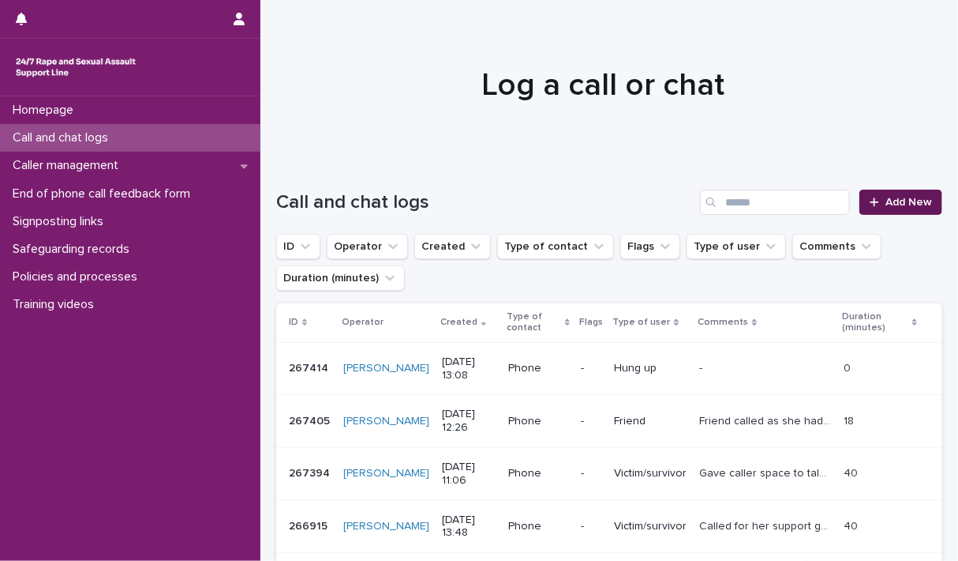
click at [906, 198] on span "Add New" at bounding box center [909, 202] width 47 height 11
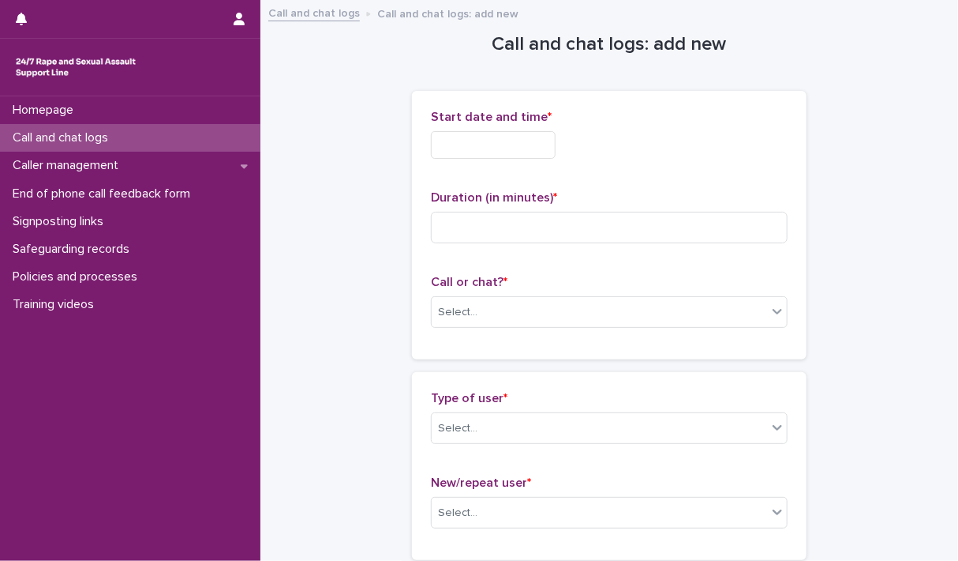
click at [493, 153] on input "text" at bounding box center [493, 145] width 125 height 28
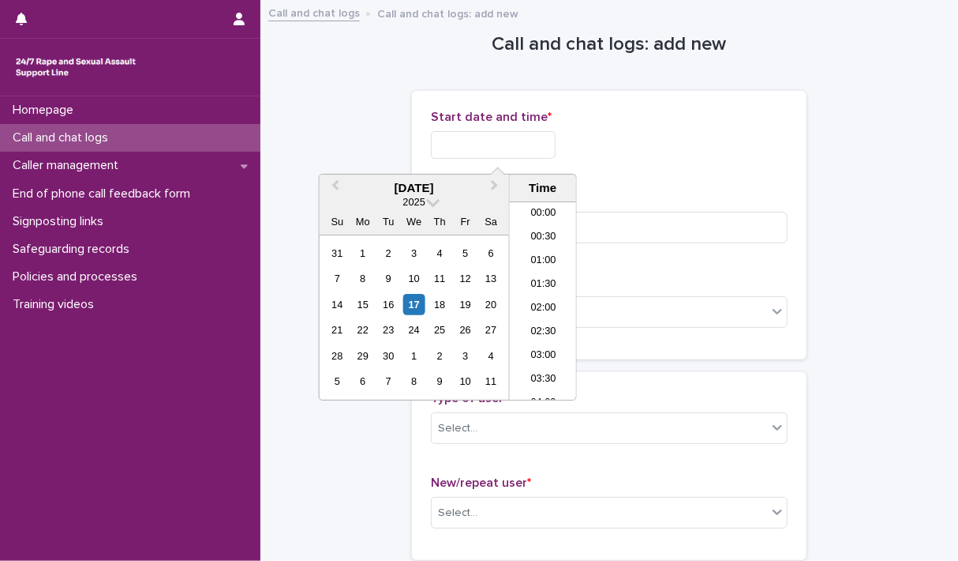
click at [493, 153] on input "text" at bounding box center [493, 145] width 125 height 28
click at [537, 290] on li "13:00" at bounding box center [543, 301] width 67 height 24
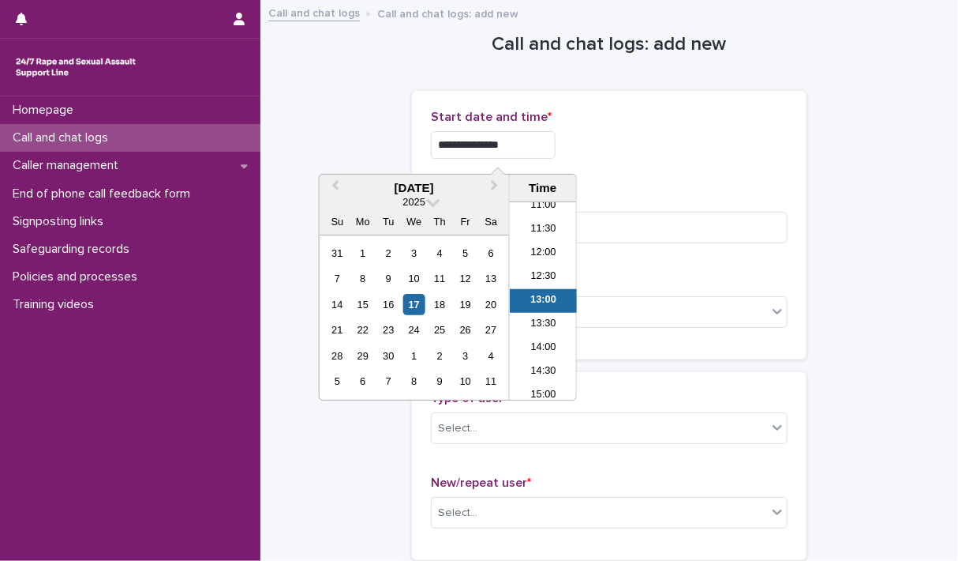
click at [550, 146] on input "**********" at bounding box center [493, 145] width 125 height 28
type input "**********"
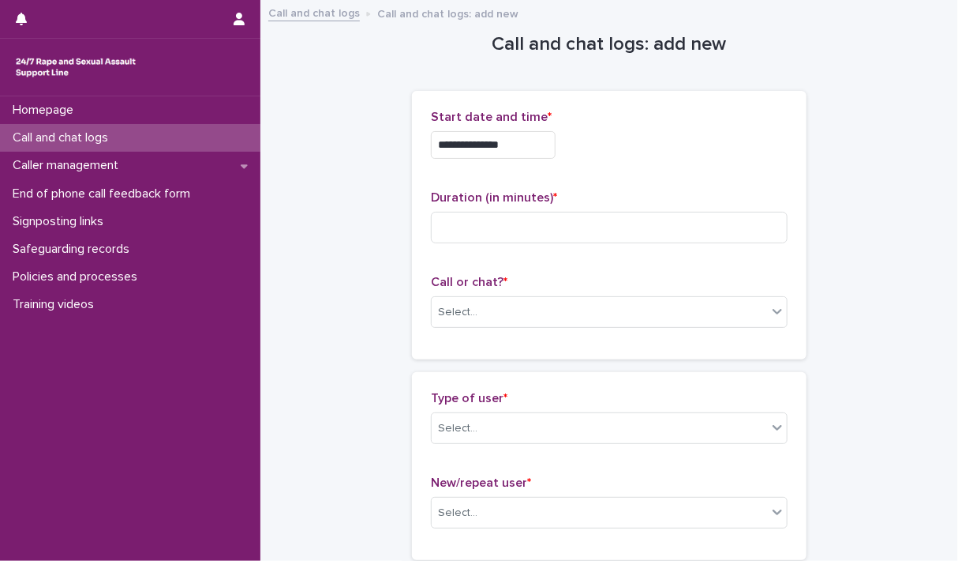
click at [633, 151] on div "**********" at bounding box center [609, 145] width 357 height 28
click at [544, 216] on input at bounding box center [609, 228] width 357 height 32
type input "*"
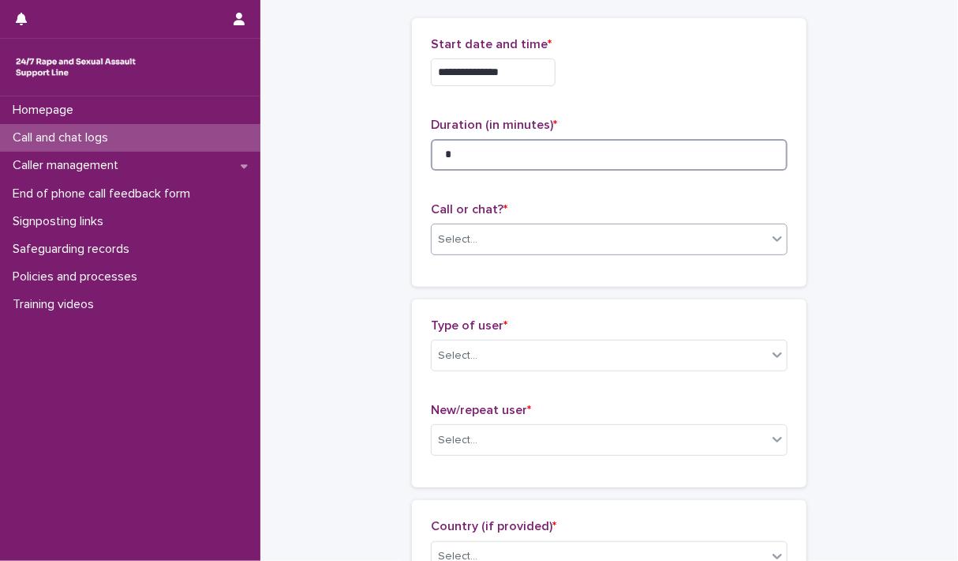
scroll to position [158, 0]
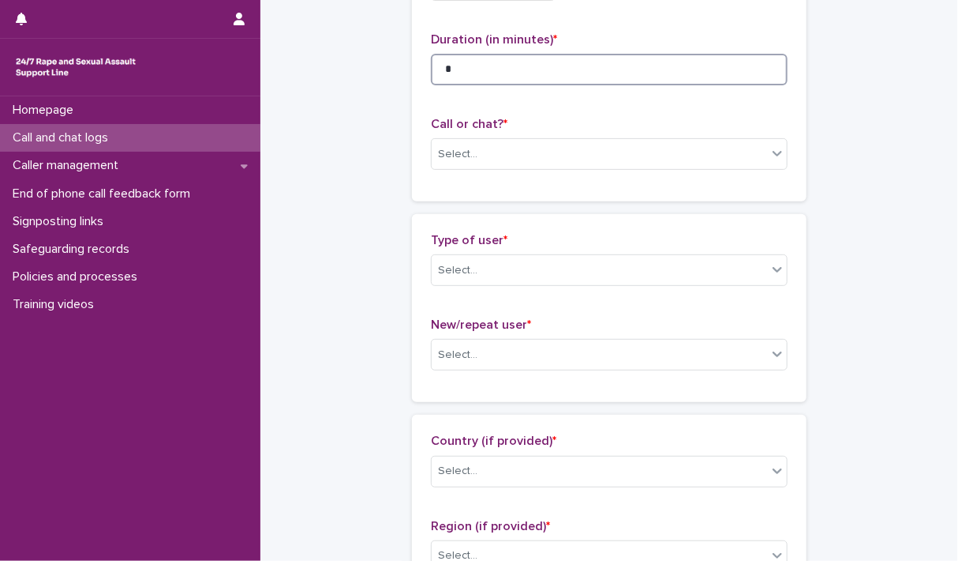
click at [467, 62] on input "*" at bounding box center [609, 70] width 357 height 32
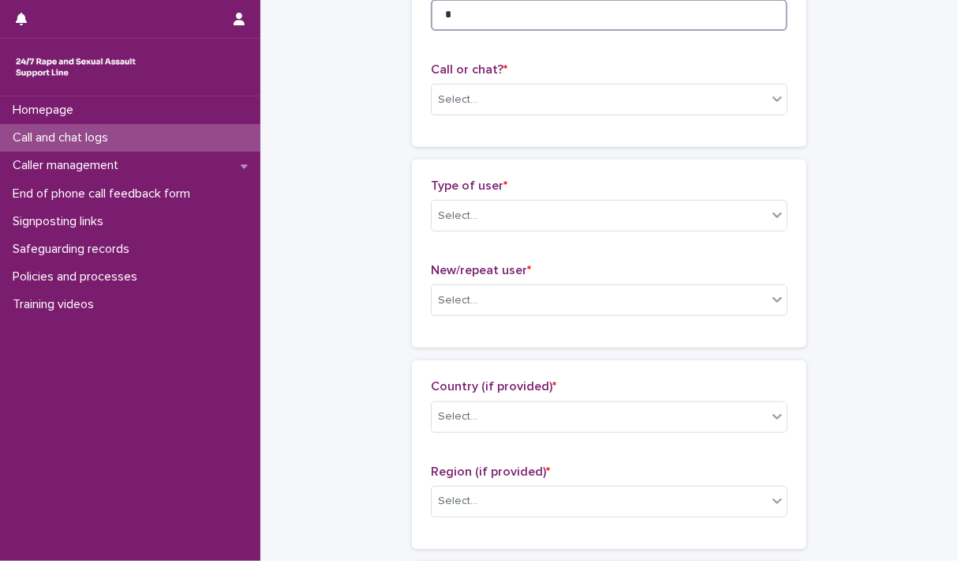
scroll to position [237, 0]
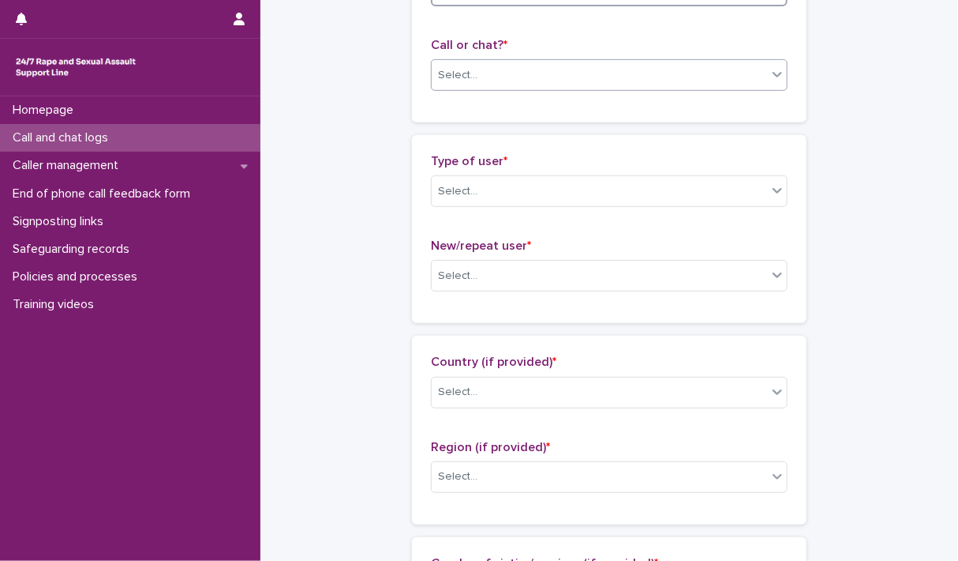
type input "*"
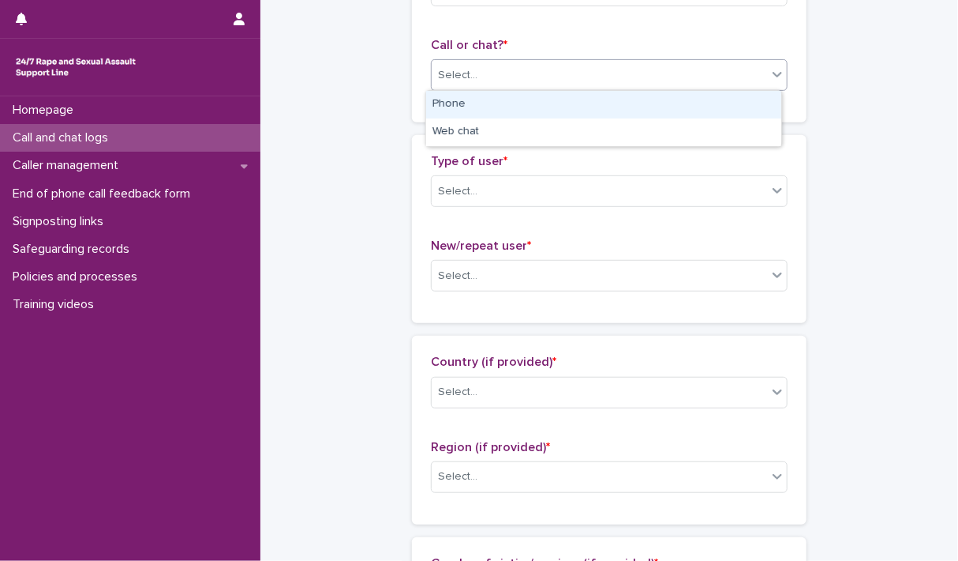
click at [773, 75] on icon at bounding box center [777, 75] width 9 height 6
drag, startPoint x: 638, startPoint y: 104, endPoint x: 673, endPoint y: 111, distance: 35.3
click at [638, 104] on div "Phone" at bounding box center [603, 105] width 355 height 28
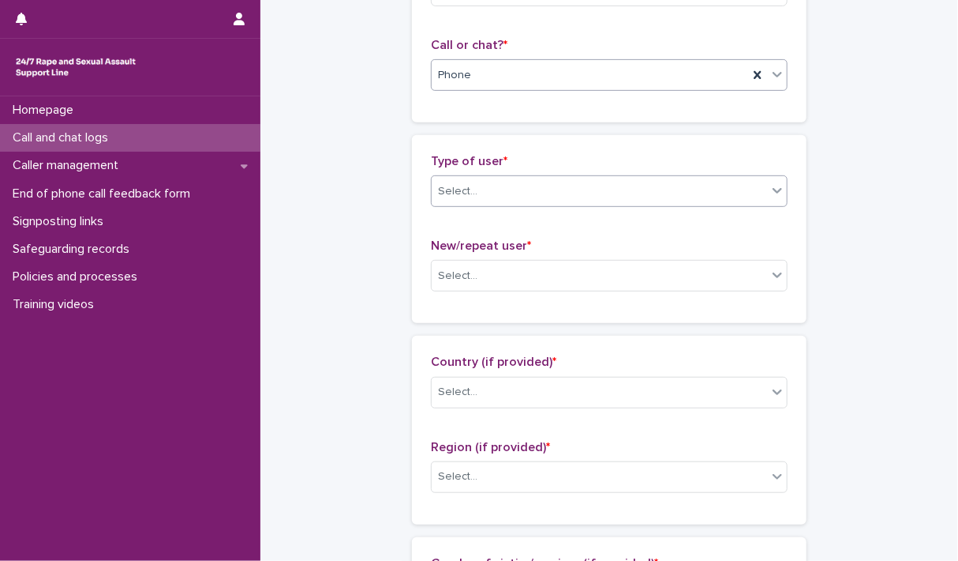
click at [777, 193] on icon at bounding box center [778, 190] width 16 height 16
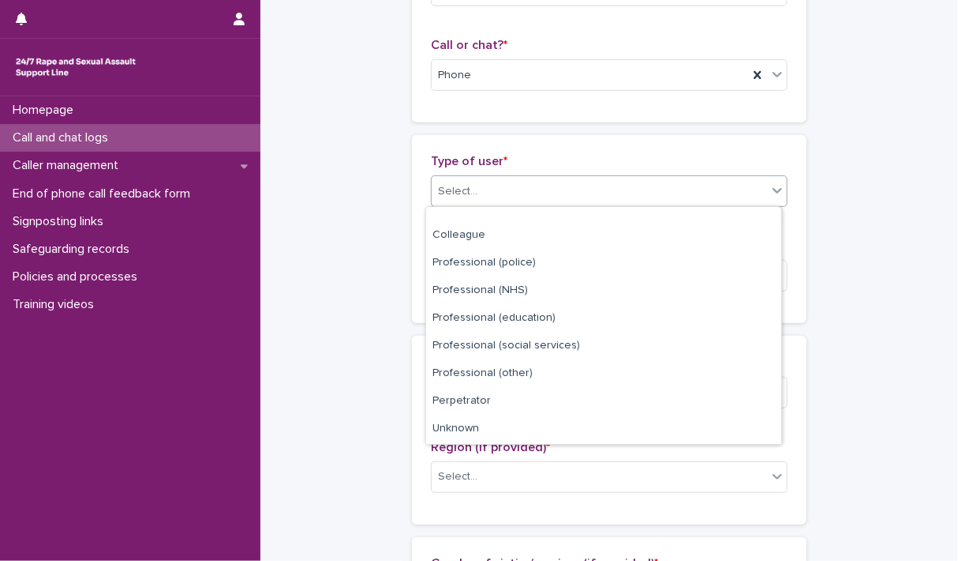
scroll to position [177, 0]
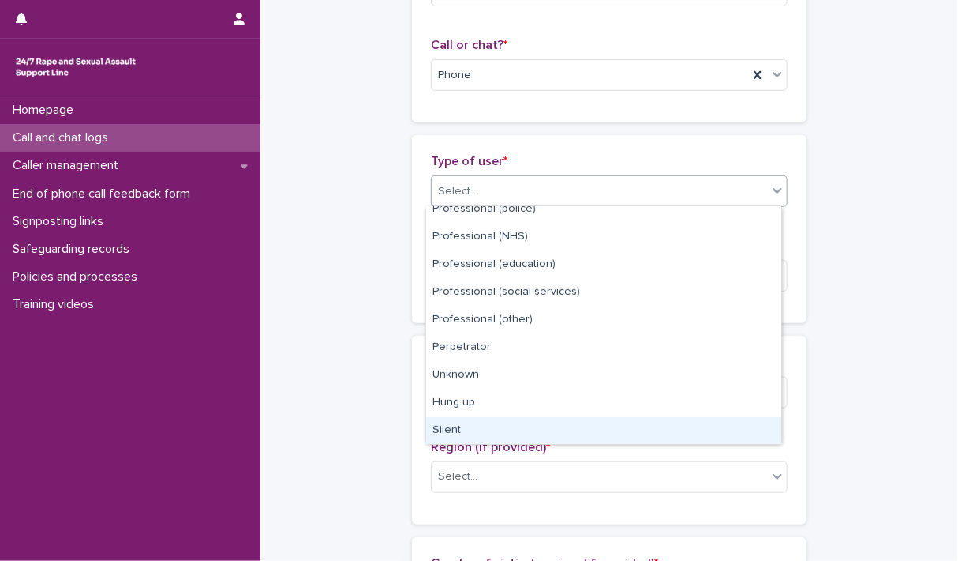
click at [442, 424] on div "Silent" at bounding box center [603, 431] width 355 height 28
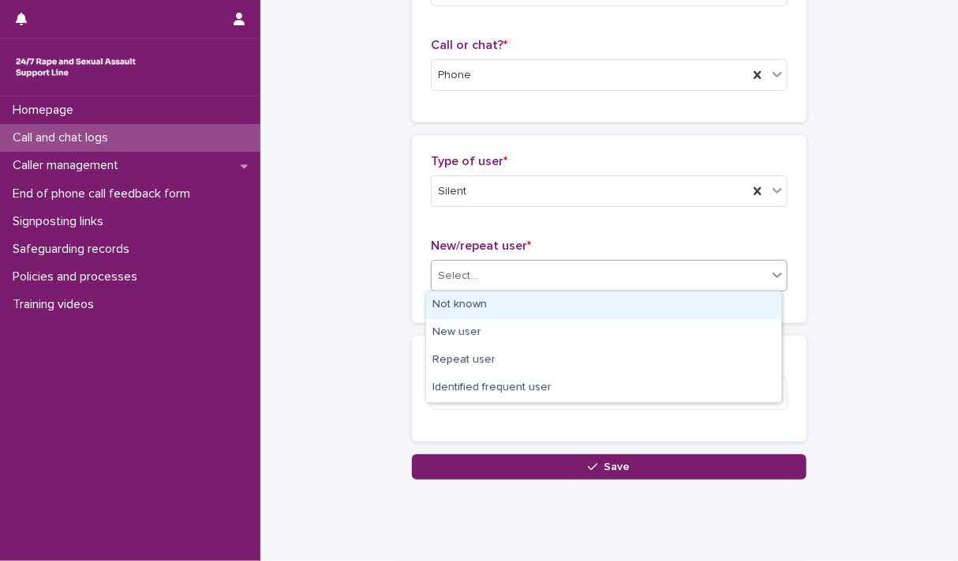
click at [775, 275] on icon at bounding box center [778, 275] width 16 height 16
click at [540, 307] on div "Not known" at bounding box center [603, 305] width 355 height 28
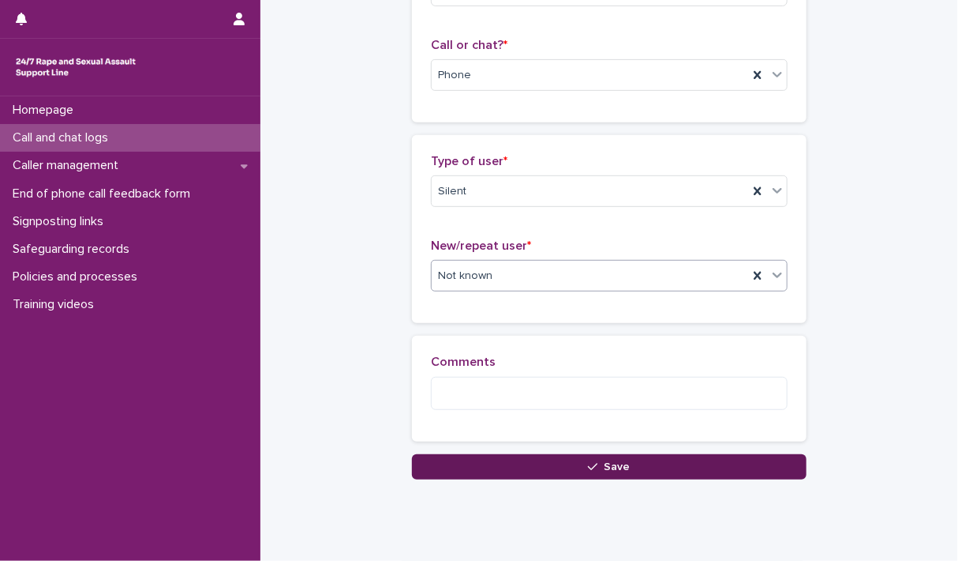
click at [619, 462] on span "Save" at bounding box center [618, 466] width 26 height 11
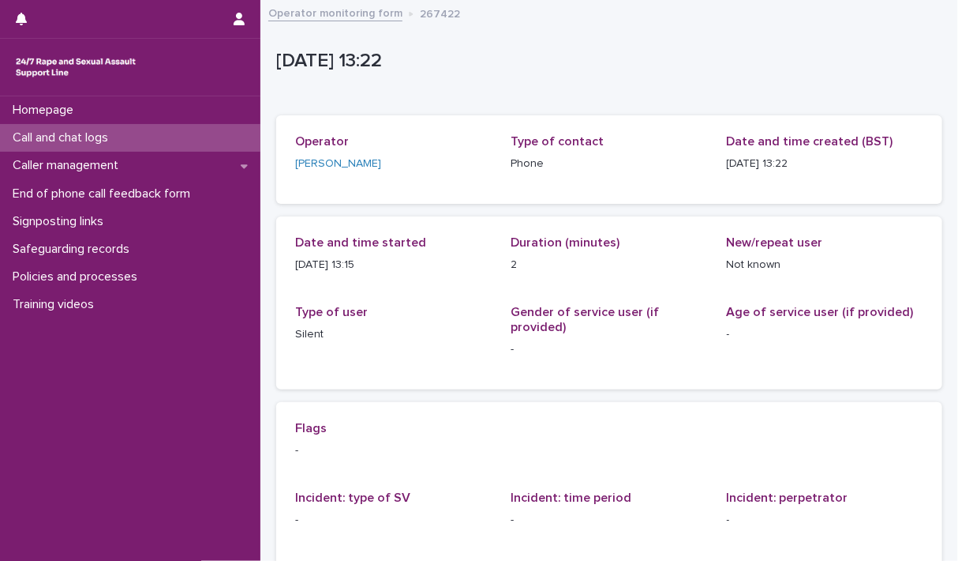
click at [69, 135] on p "Call and chat logs" at bounding box center [63, 137] width 114 height 15
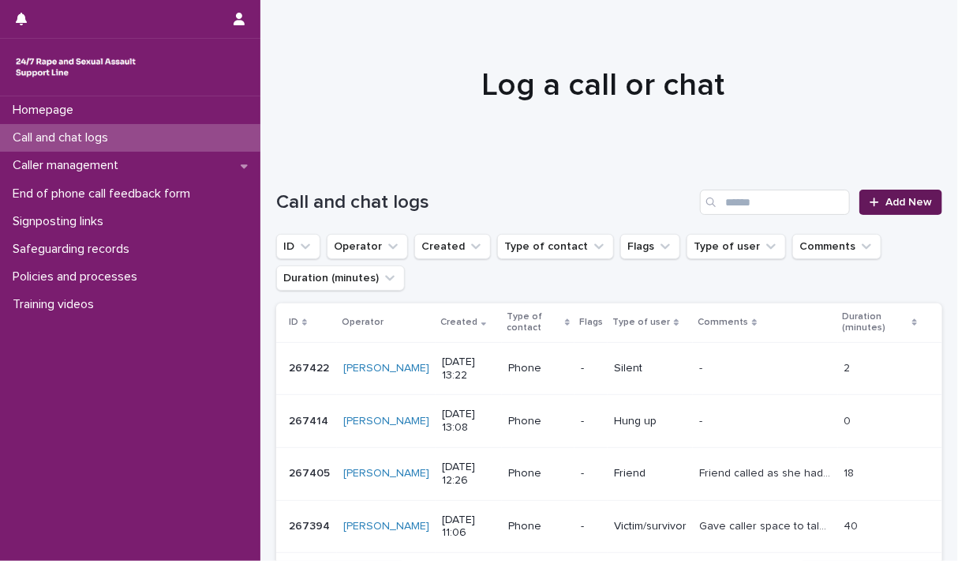
click at [904, 197] on span "Add New" at bounding box center [909, 202] width 47 height 11
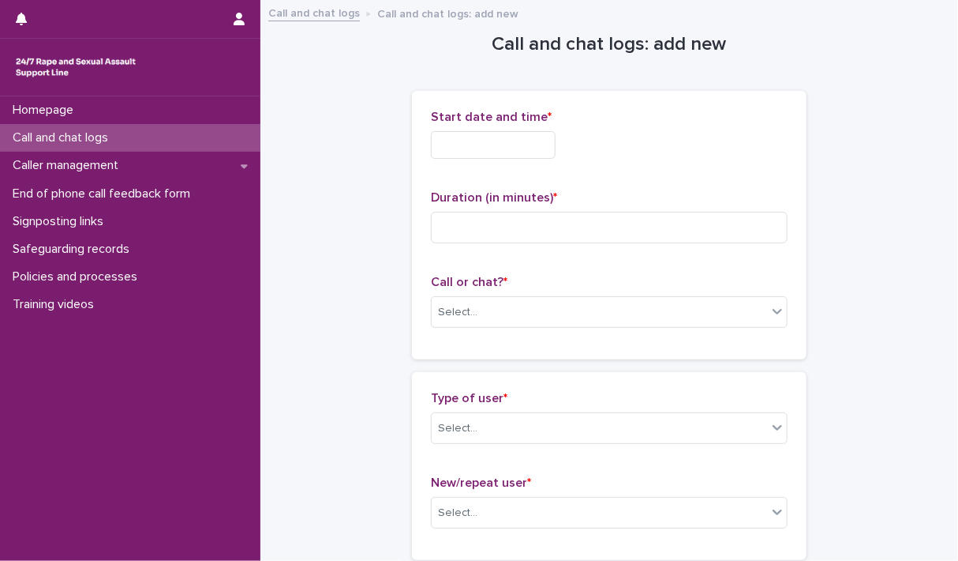
click at [452, 142] on input "text" at bounding box center [493, 145] width 125 height 28
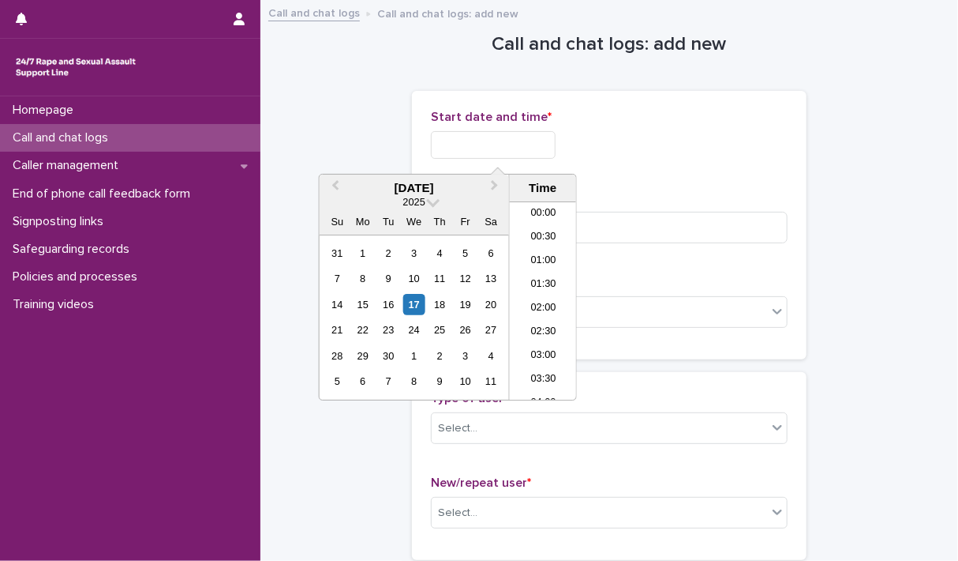
scroll to position [553, 0]
click at [543, 297] on li "13:30" at bounding box center [543, 301] width 67 height 24
click at [534, 149] on input "**********" at bounding box center [493, 145] width 125 height 28
type input "**********"
click at [723, 139] on div "**********" at bounding box center [609, 145] width 357 height 28
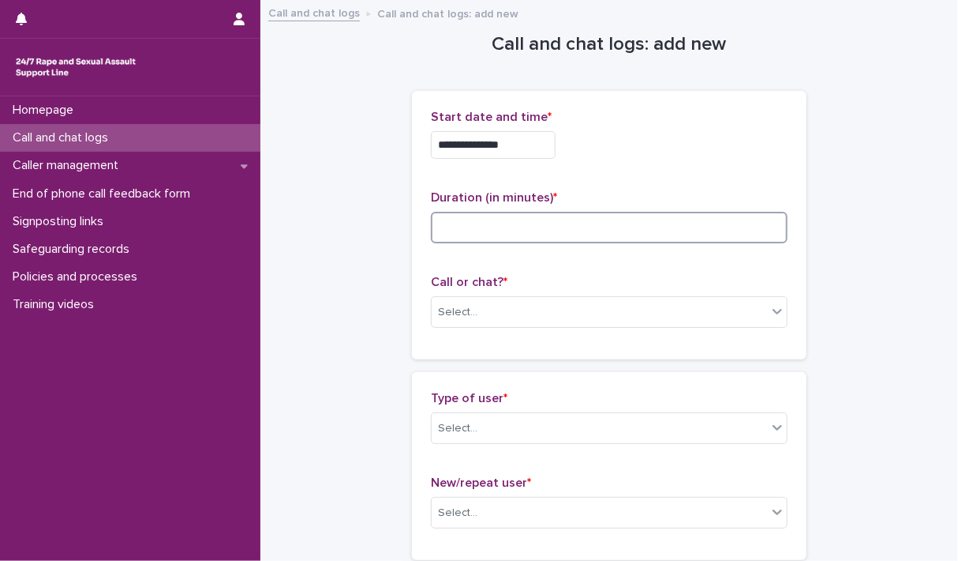
click at [508, 220] on input at bounding box center [609, 228] width 357 height 32
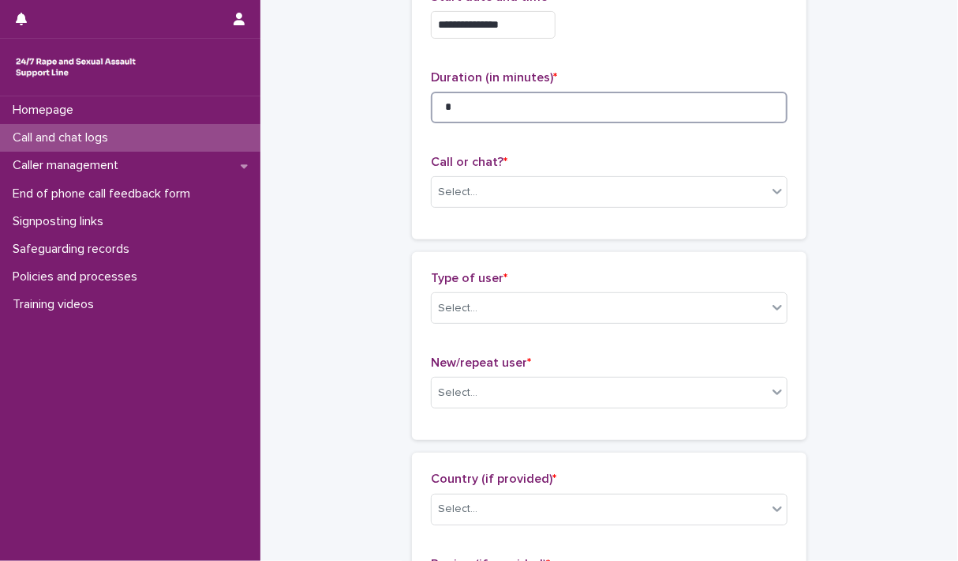
scroll to position [158, 0]
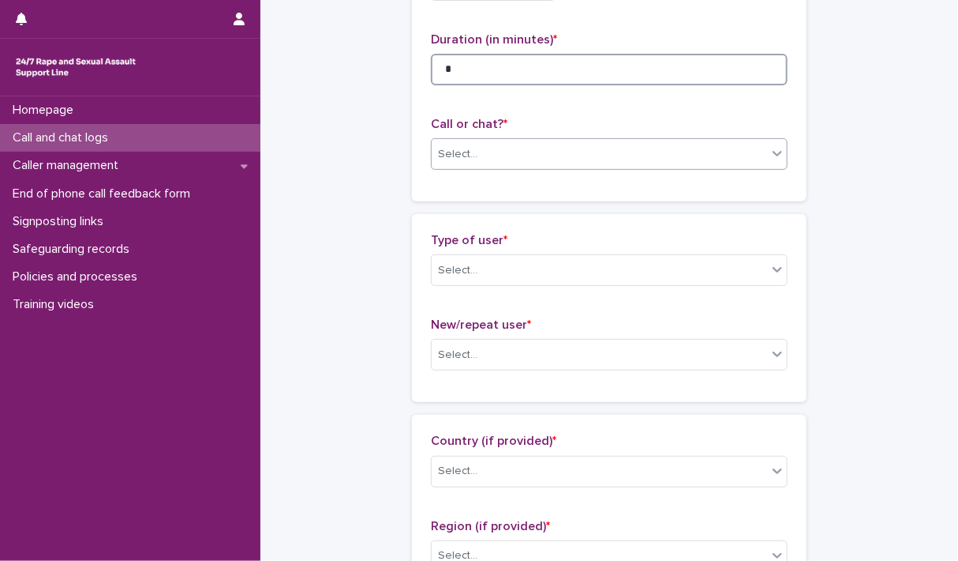
type input "*"
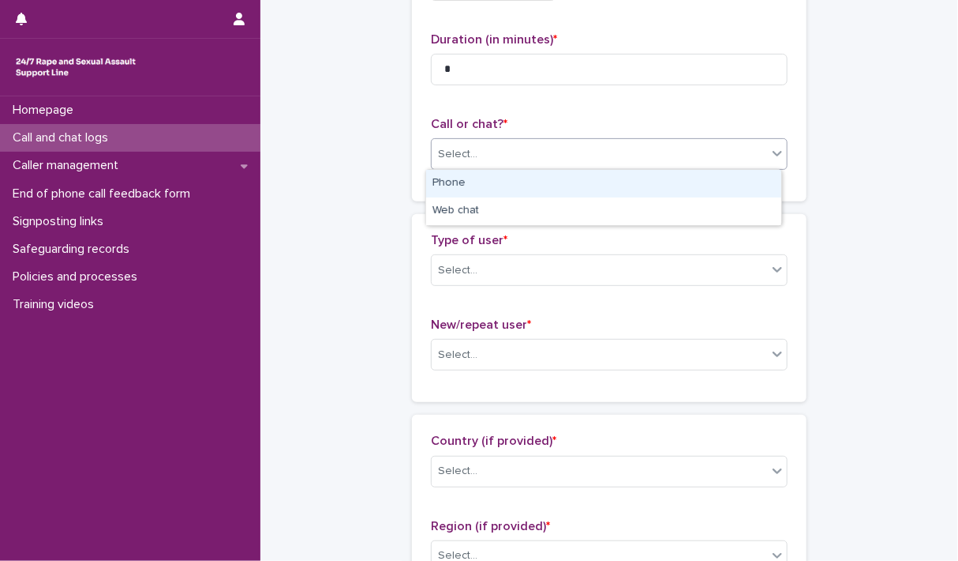
click at [777, 157] on icon at bounding box center [778, 153] width 16 height 16
click at [522, 186] on div "Phone" at bounding box center [603, 184] width 355 height 28
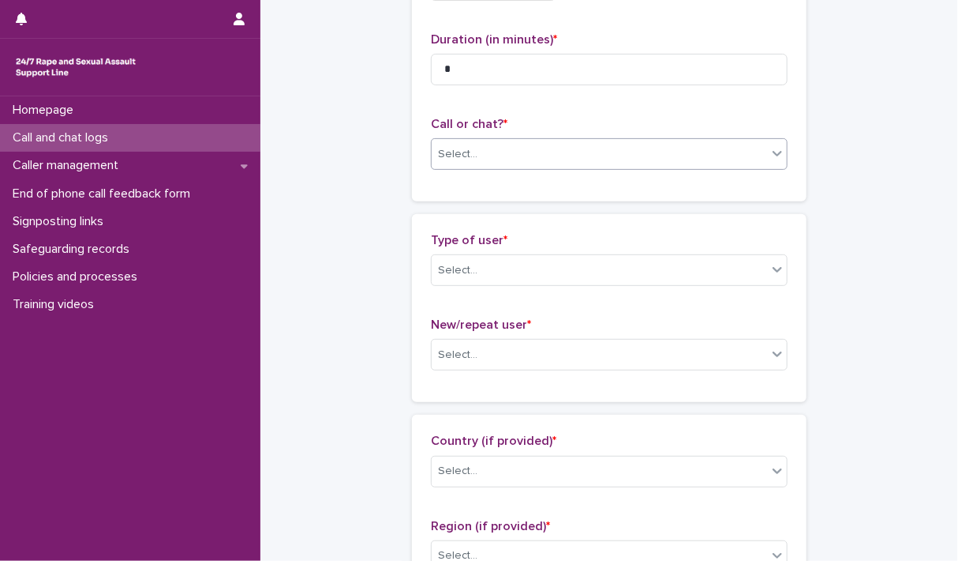
click at [522, 186] on div "**********" at bounding box center [609, 67] width 395 height 268
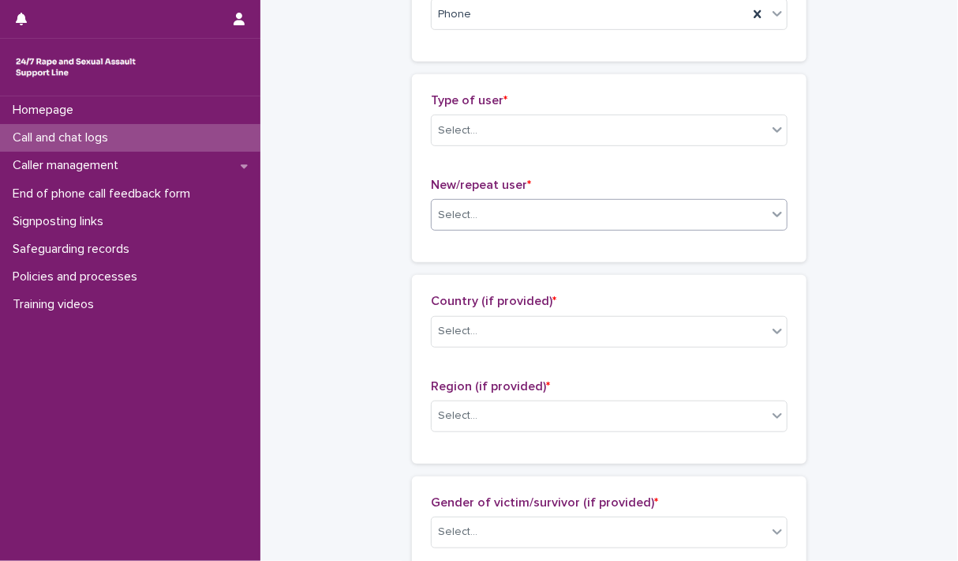
scroll to position [316, 0]
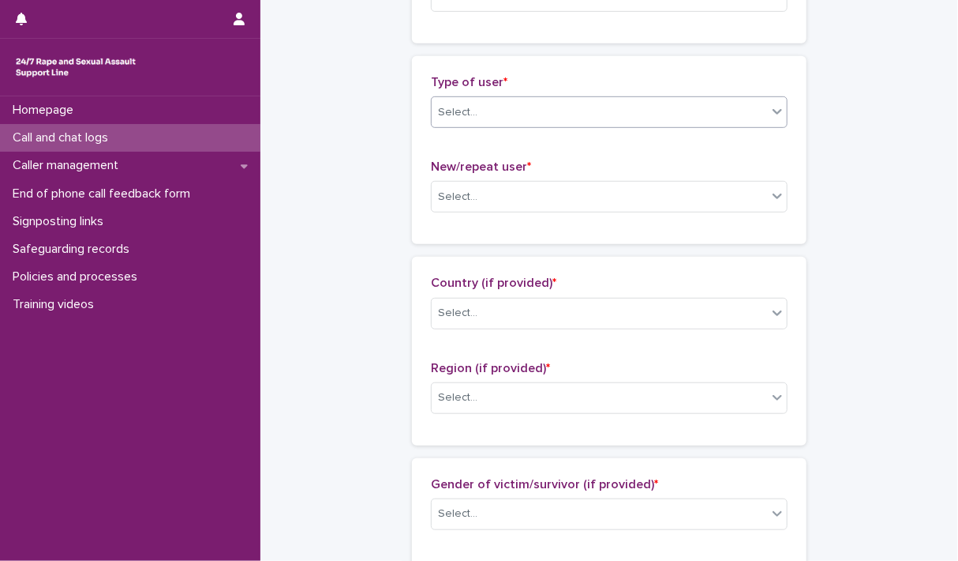
click at [774, 118] on icon at bounding box center [778, 111] width 16 height 16
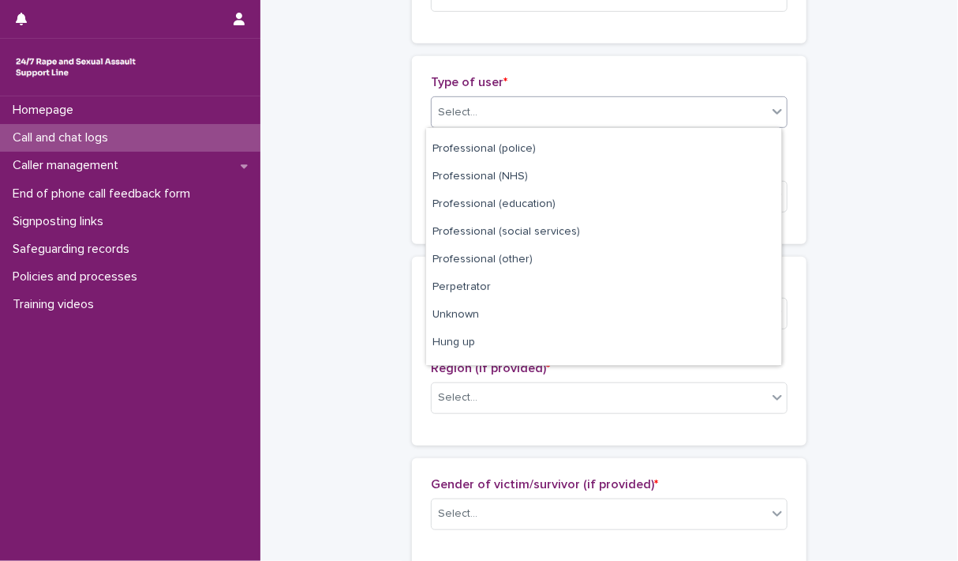
scroll to position [177, 0]
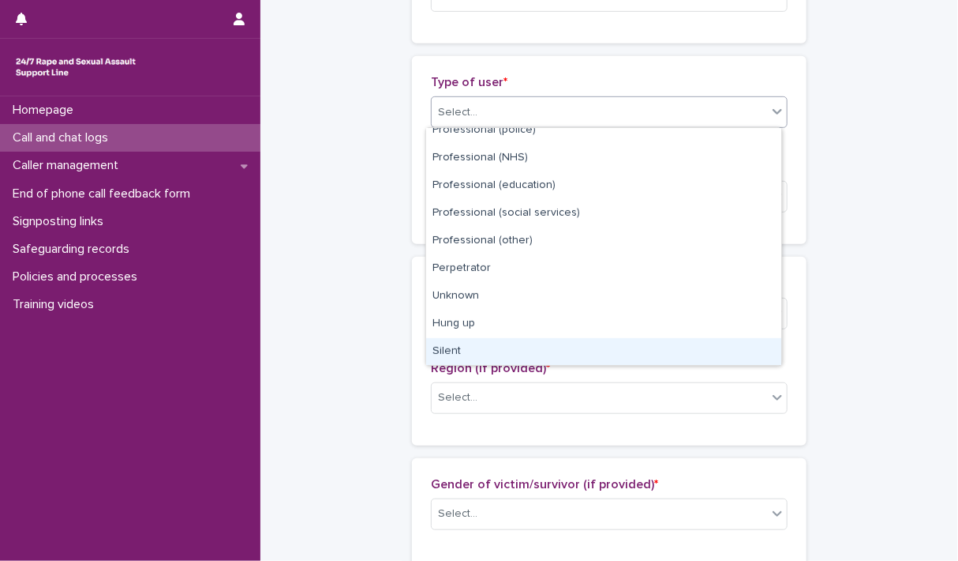
click at [459, 347] on div "Silent" at bounding box center [603, 352] width 355 height 28
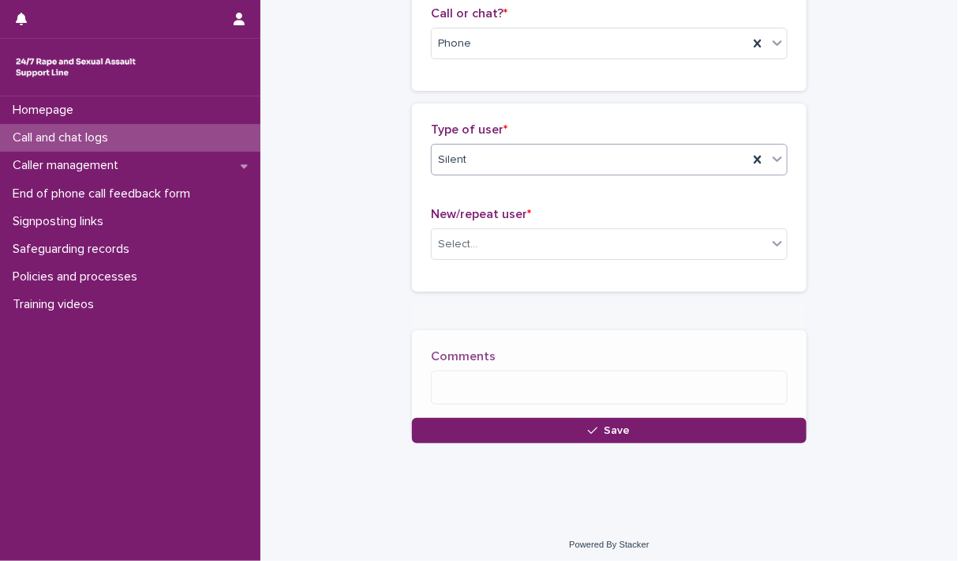
scroll to position [278, 0]
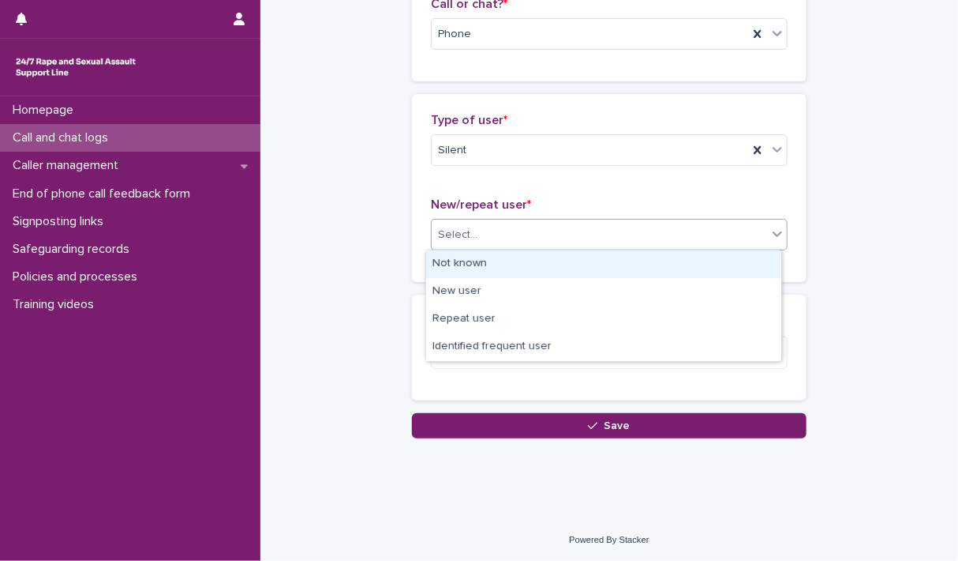
click at [777, 237] on icon at bounding box center [778, 234] width 16 height 16
click at [432, 266] on div "Not known" at bounding box center [603, 264] width 355 height 28
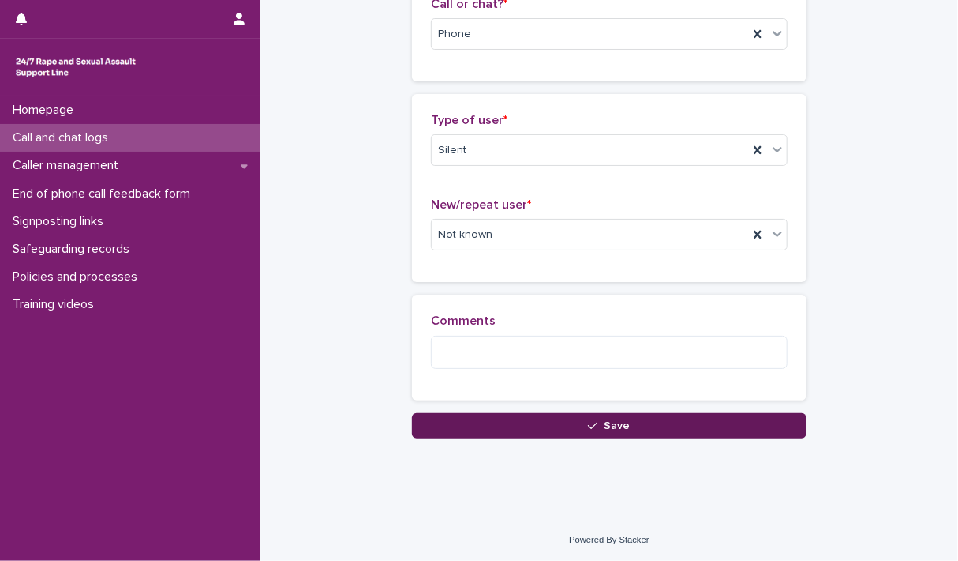
click at [597, 420] on div "button" at bounding box center [596, 425] width 16 height 11
